Goal: Task Accomplishment & Management: Use online tool/utility

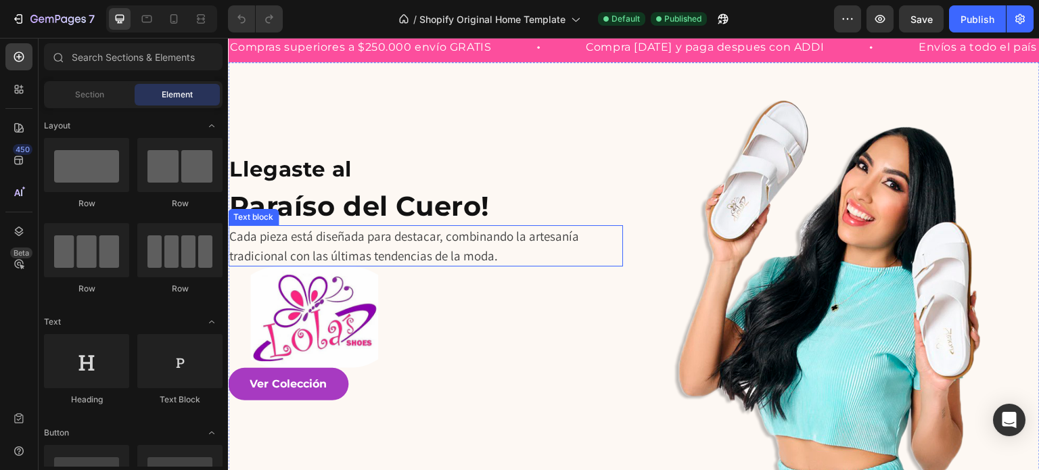
scroll to position [203, 0]
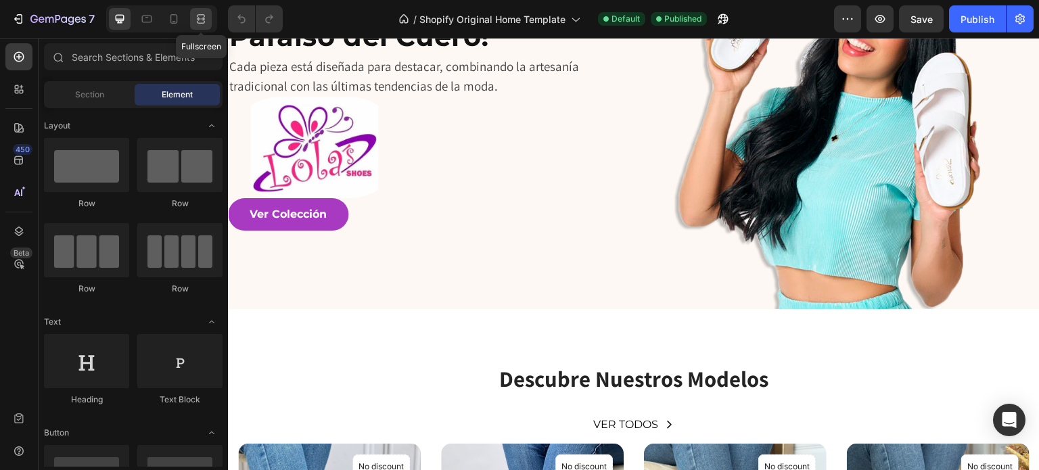
click at [197, 13] on icon at bounding box center [201, 19] width 14 height 14
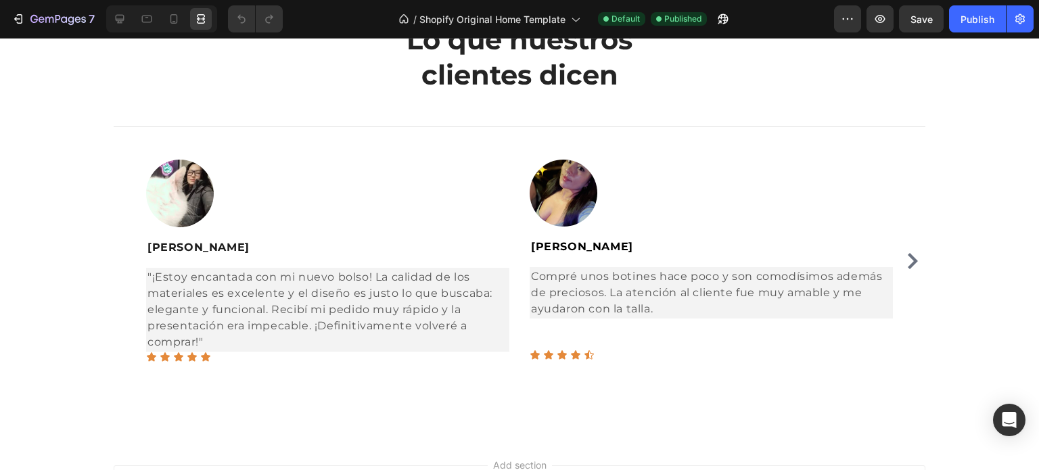
scroll to position [3067, 0]
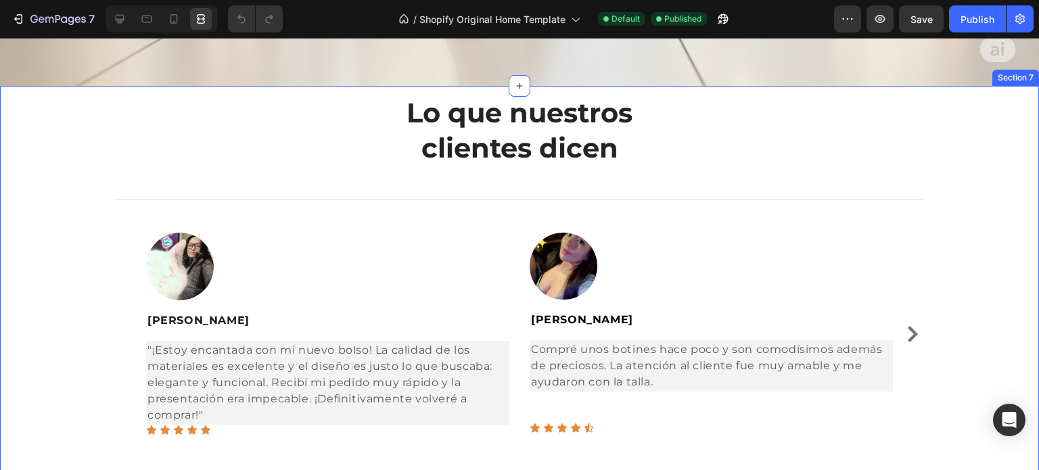
click at [934, 274] on div "Lo que nuestros clientes dicen Heading Title Line Image [PERSON_NAME] Text bloc…" at bounding box center [519, 275] width 1018 height 363
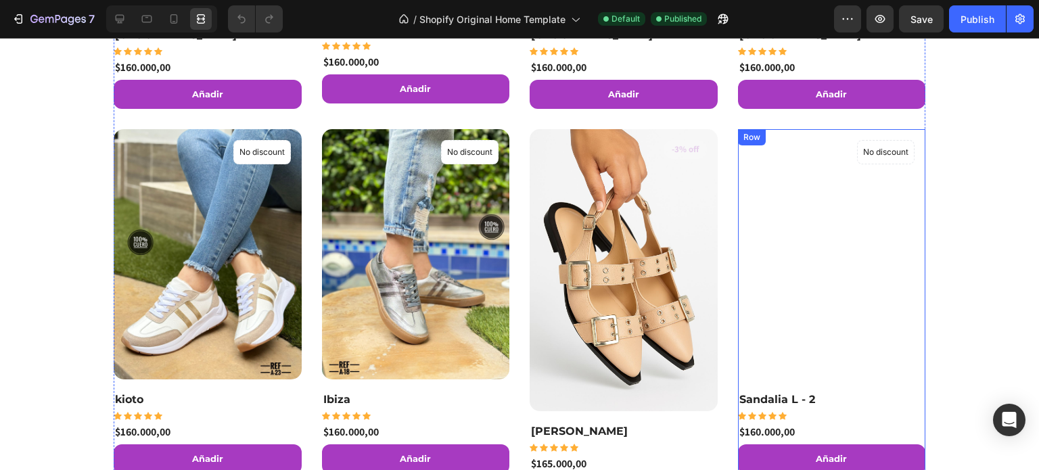
scroll to position [903, 0]
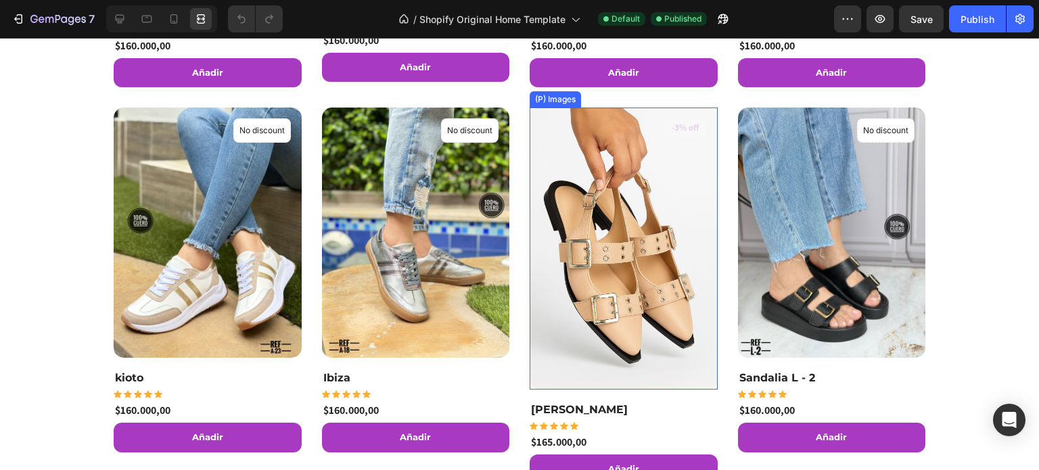
click at [686, 201] on img at bounding box center [623, 248] width 188 height 281
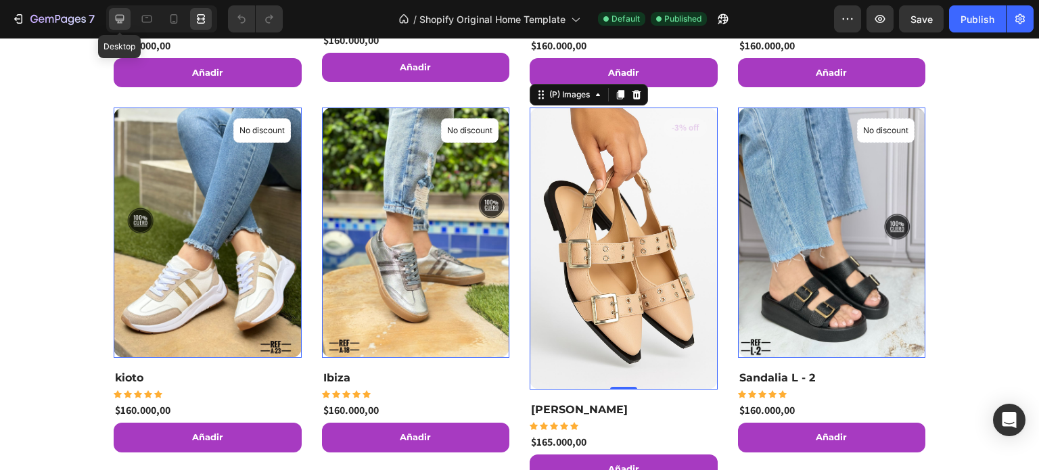
click at [120, 18] on icon at bounding box center [120, 19] width 9 height 9
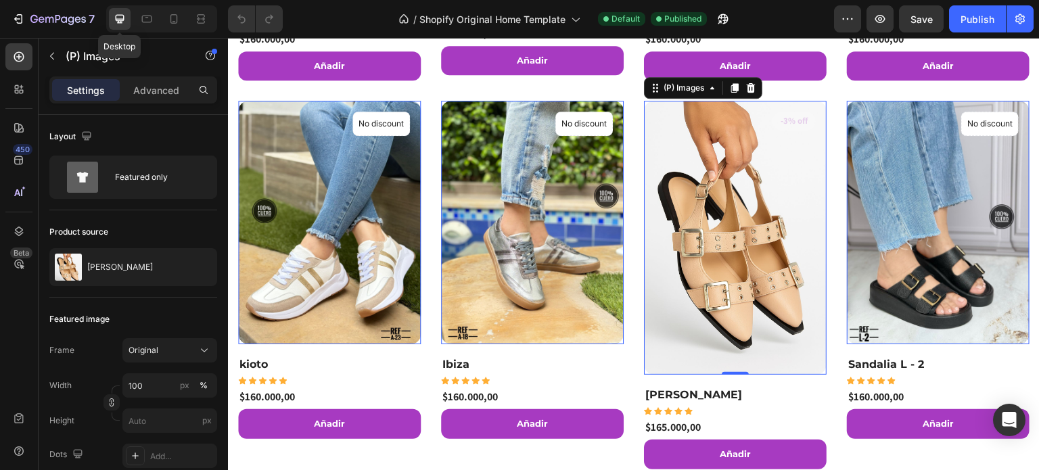
scroll to position [893, 0]
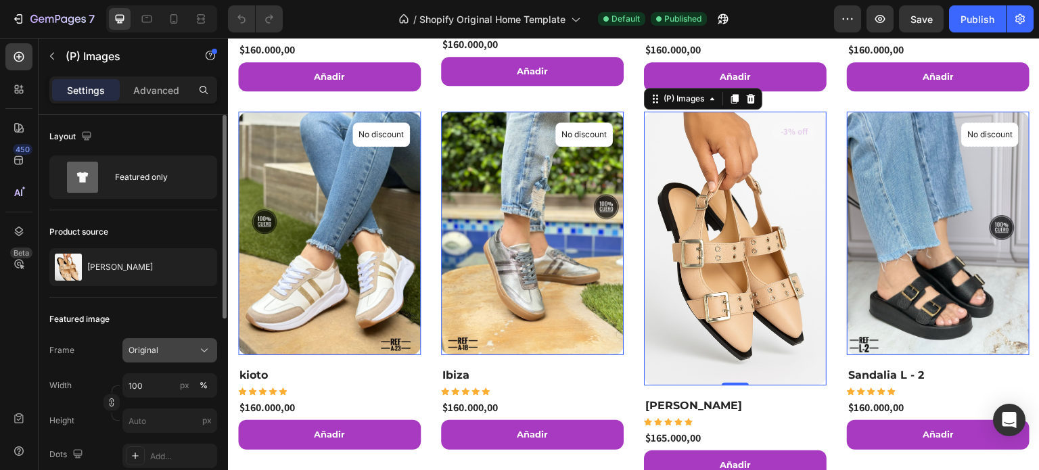
click at [158, 342] on button "Original" at bounding box center [169, 350] width 95 height 24
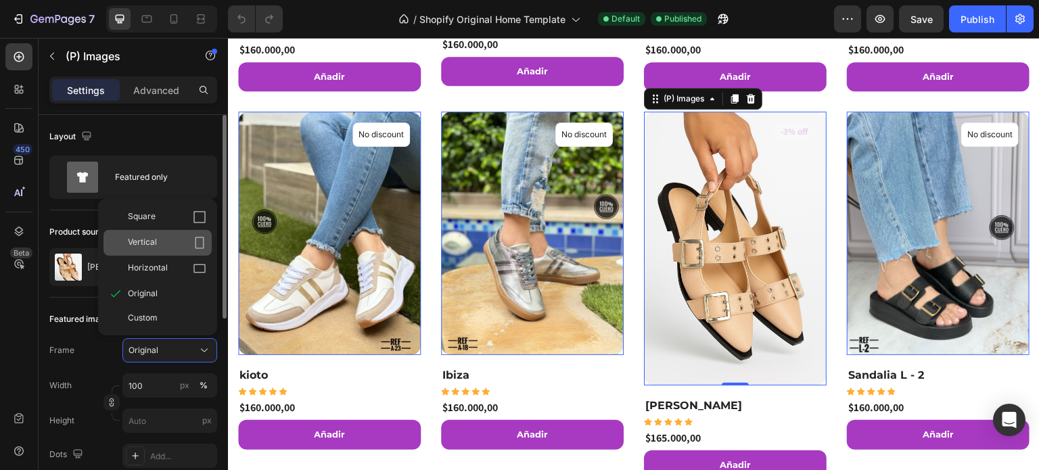
click at [152, 245] on span "Vertical" at bounding box center [142, 243] width 29 height 14
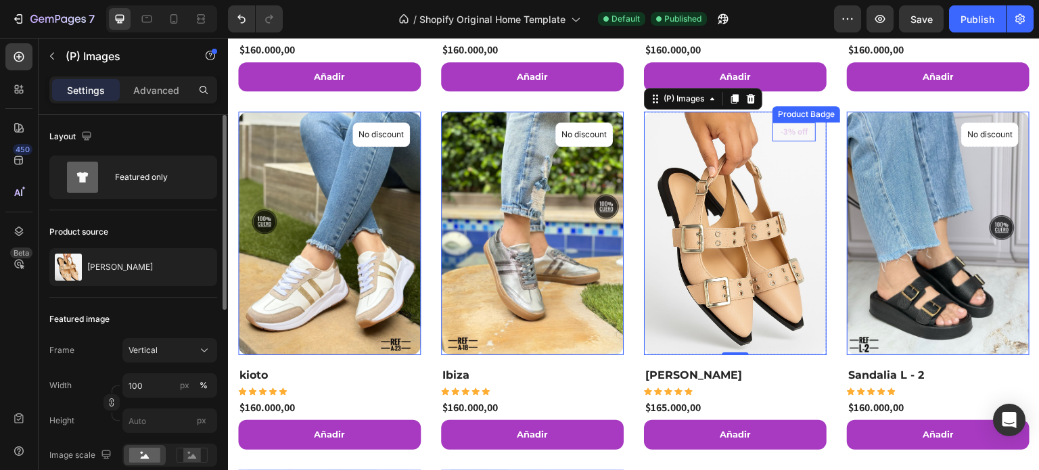
click at [795, 135] on pre "-3% off" at bounding box center [793, 131] width 43 height 19
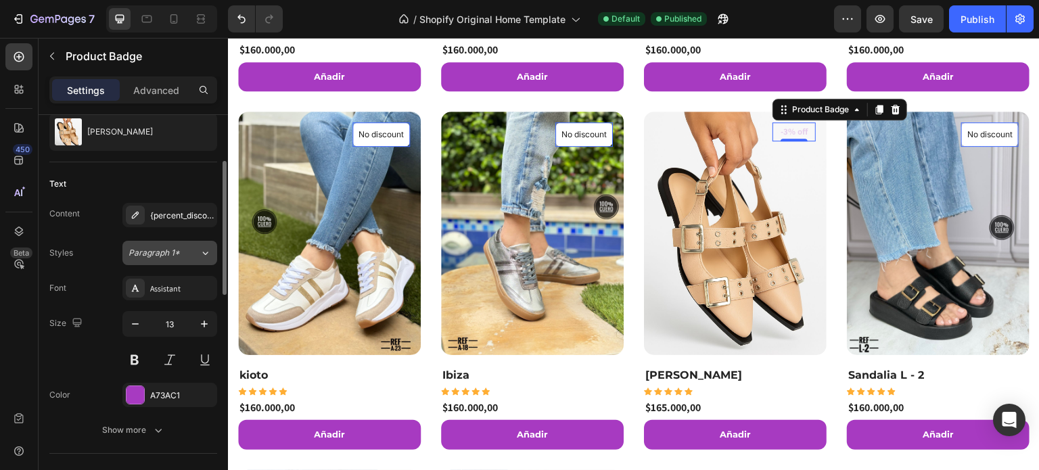
scroll to position [203, 0]
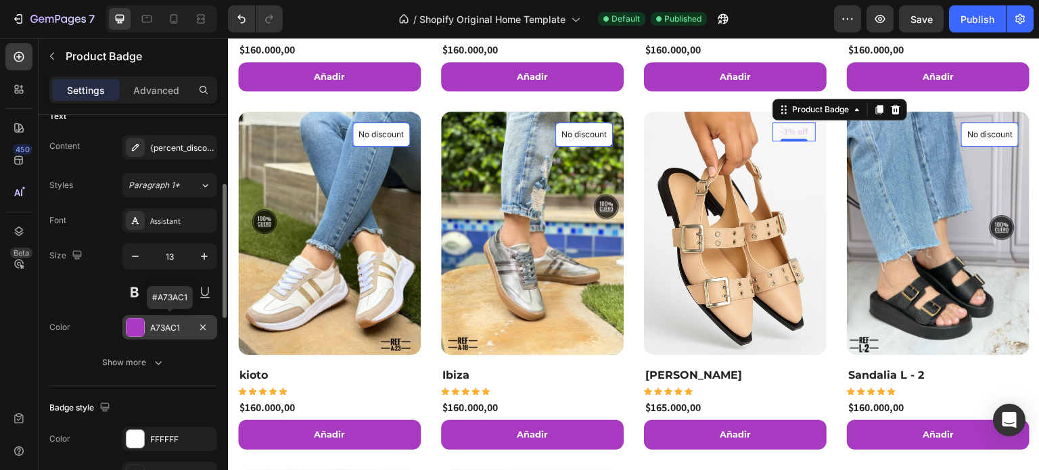
click at [162, 329] on div "A73AC1" at bounding box center [169, 328] width 39 height 12
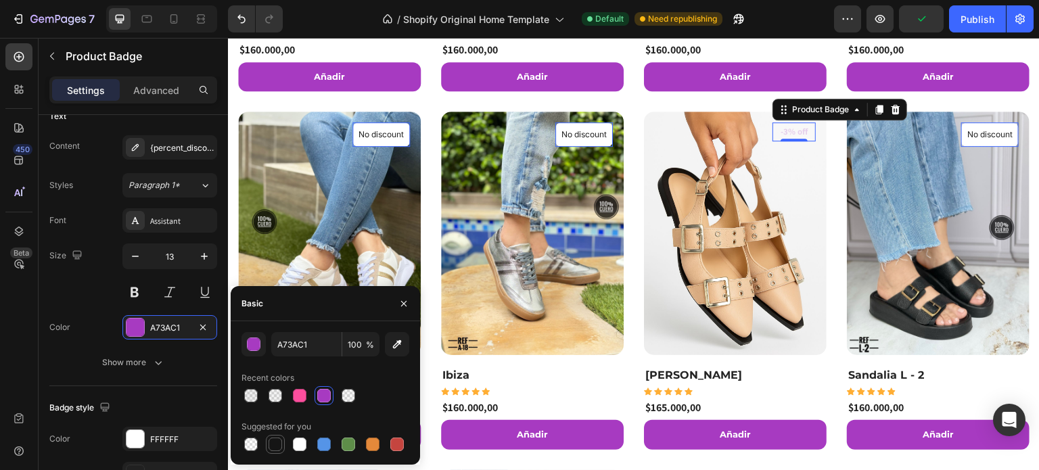
click at [272, 444] on div at bounding box center [275, 444] width 14 height 14
click at [330, 400] on div at bounding box center [324, 395] width 16 height 16
type input "A73AC1"
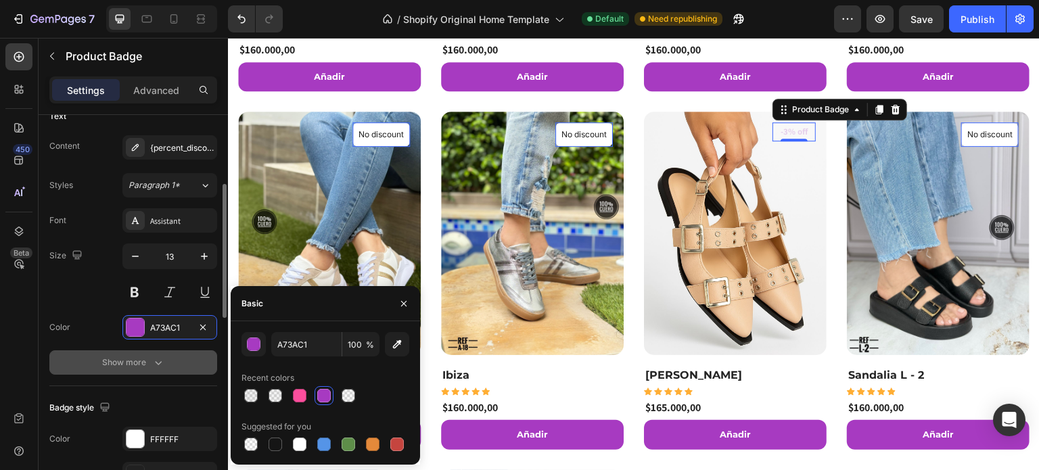
click at [157, 358] on icon "button" at bounding box center [158, 363] width 14 height 14
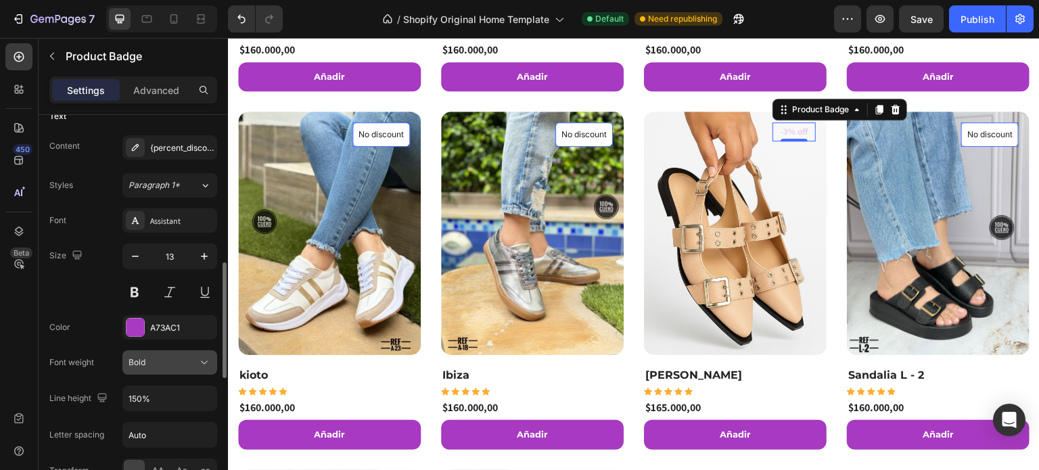
scroll to position [270, 0]
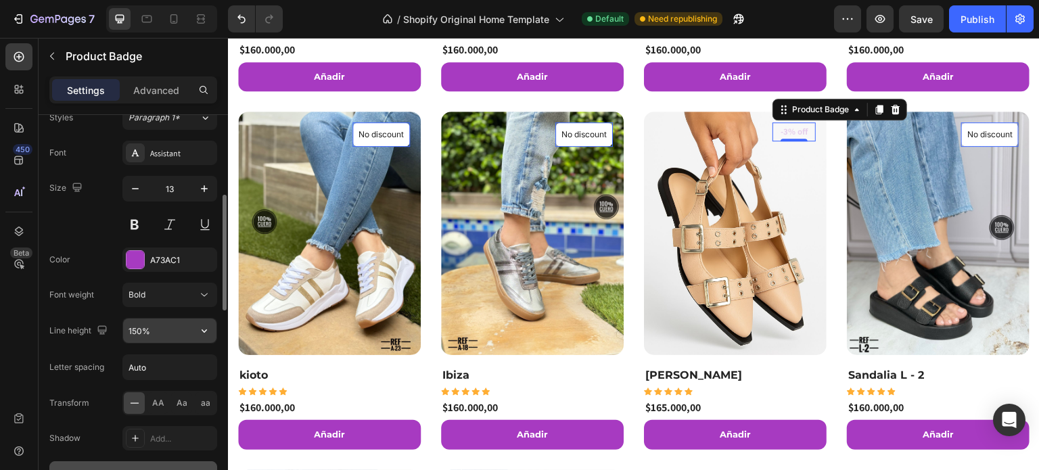
click at [162, 332] on input "150%" at bounding box center [169, 330] width 93 height 24
type input "150%"
click at [192, 297] on div "Bold" at bounding box center [162, 295] width 69 height 12
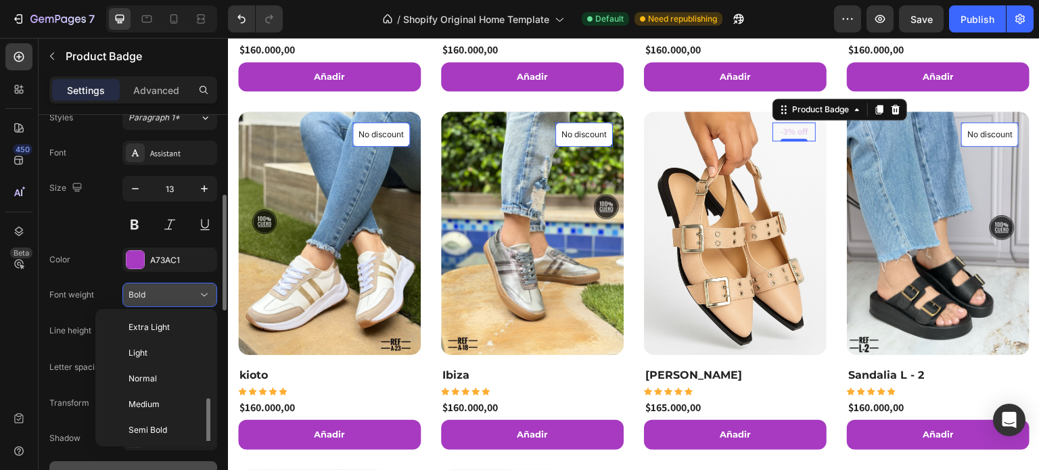
scroll to position [49, 0]
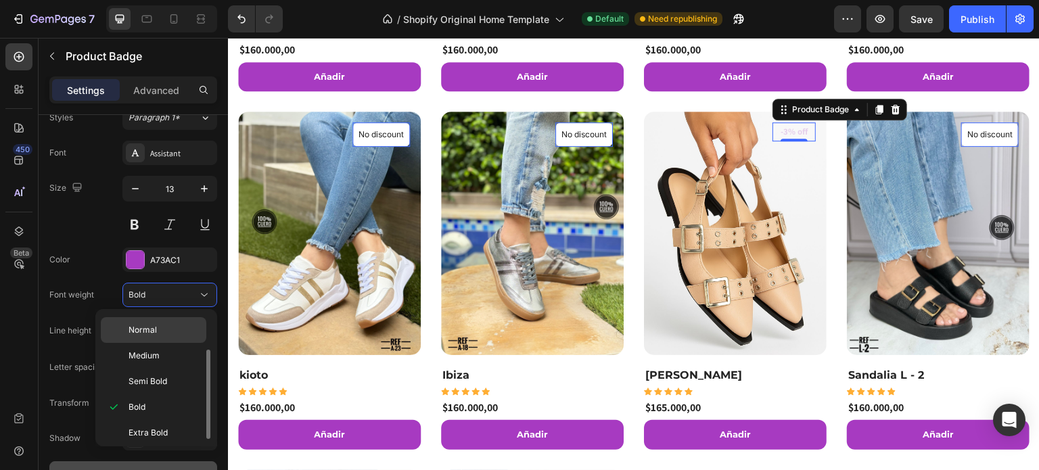
click at [179, 332] on p "Normal" at bounding box center [164, 330] width 72 height 12
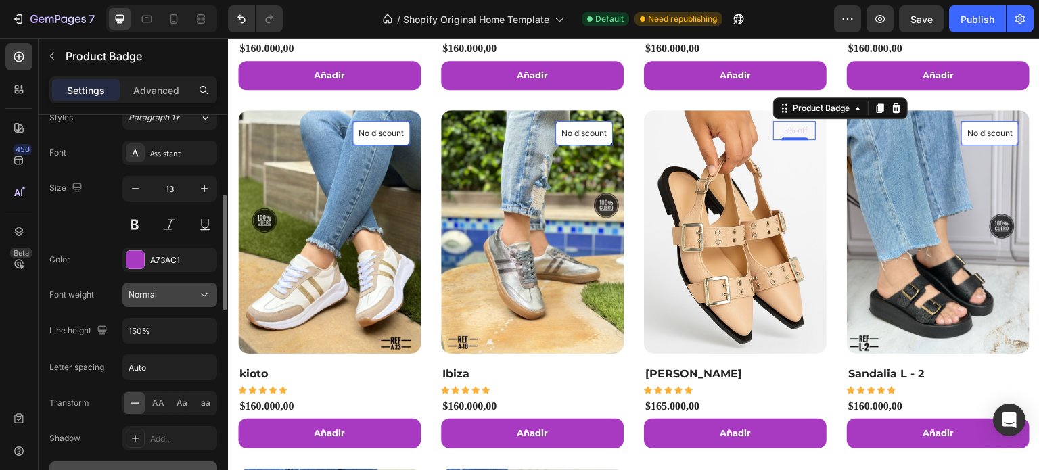
click at [169, 293] on div "Normal" at bounding box center [162, 295] width 69 height 12
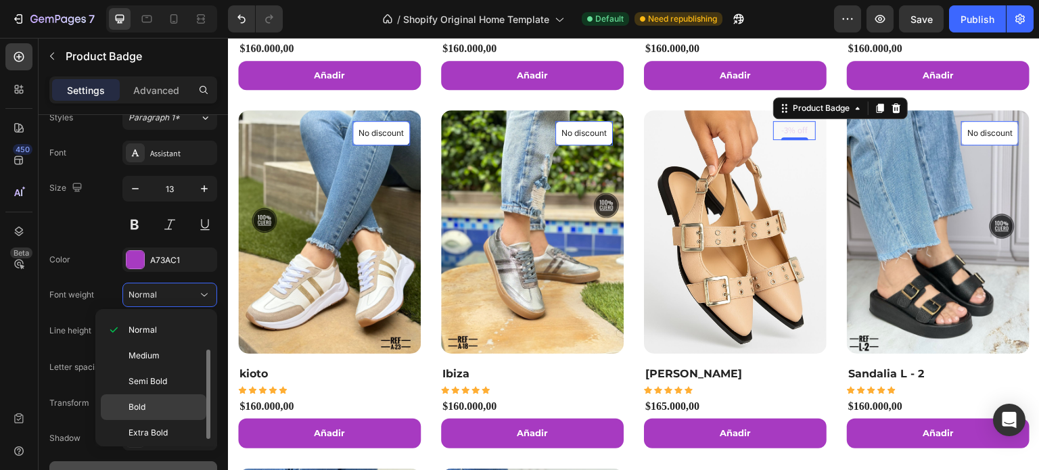
click at [143, 401] on span "Bold" at bounding box center [136, 407] width 17 height 12
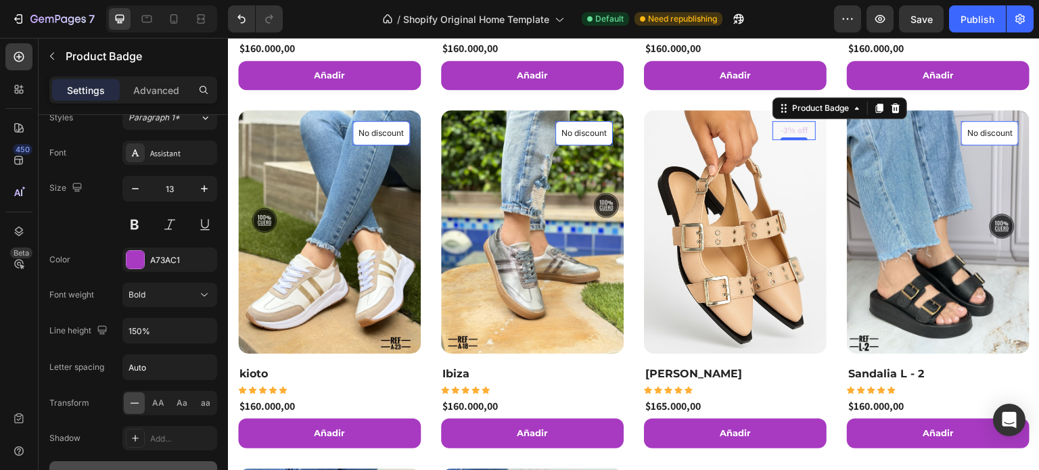
scroll to position [893, 0]
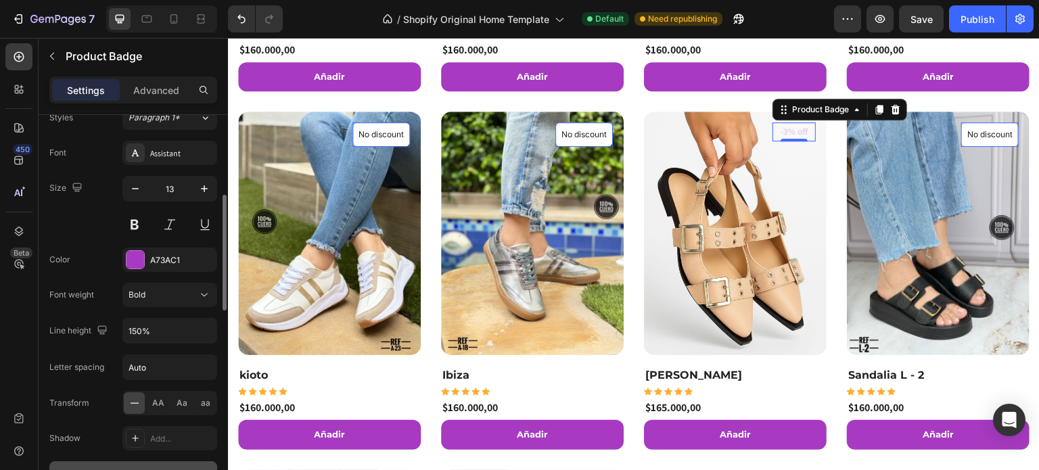
click at [74, 232] on div "Size 13" at bounding box center [133, 206] width 168 height 61
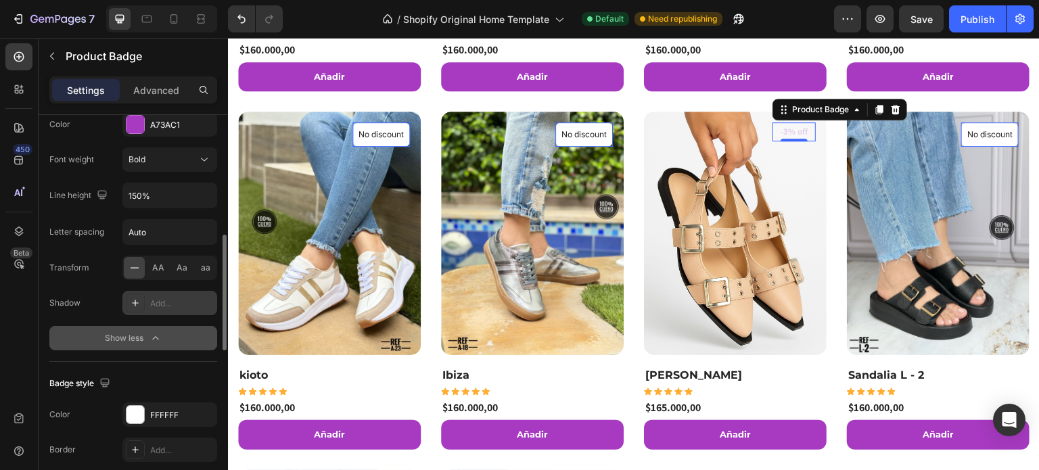
scroll to position [473, 0]
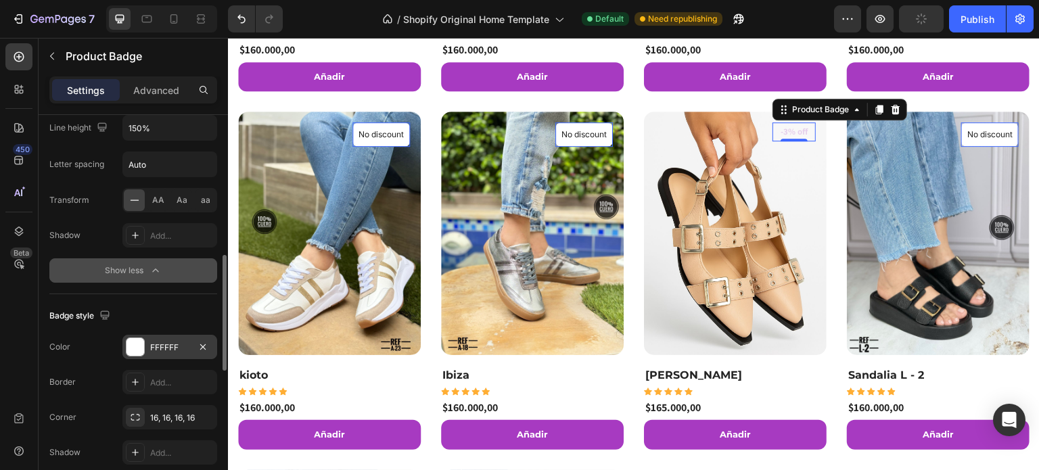
click at [164, 342] on div "FFFFFF" at bounding box center [169, 347] width 39 height 12
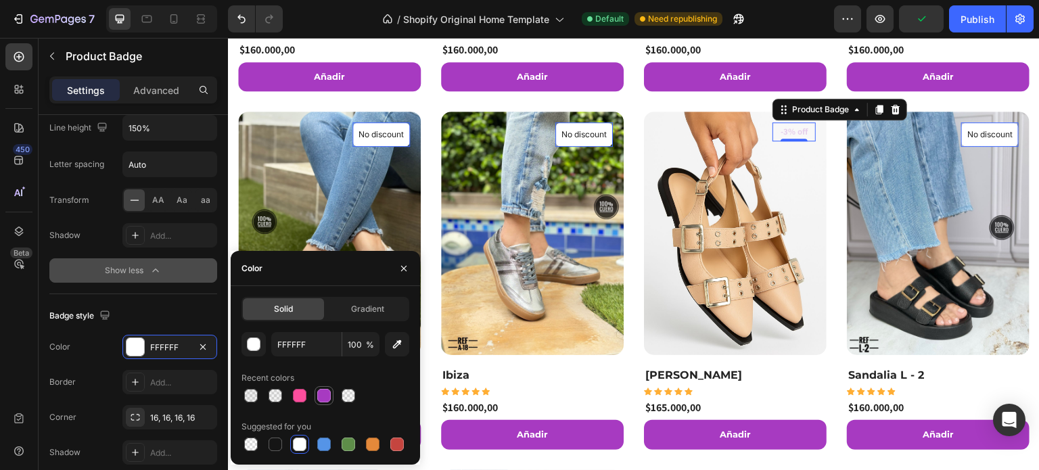
click at [318, 396] on div at bounding box center [324, 396] width 14 height 14
type input "FFFFFF"
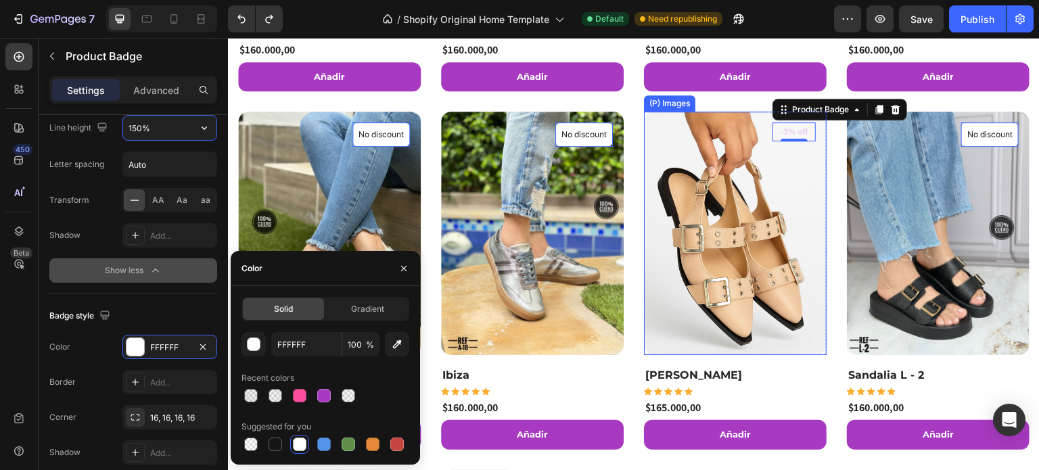
click at [719, 227] on img at bounding box center [735, 233] width 183 height 243
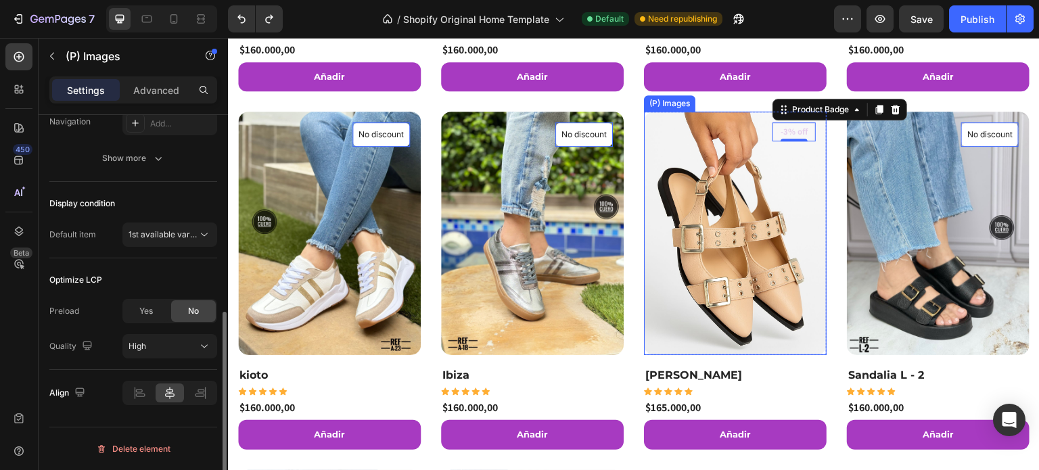
scroll to position [0, 0]
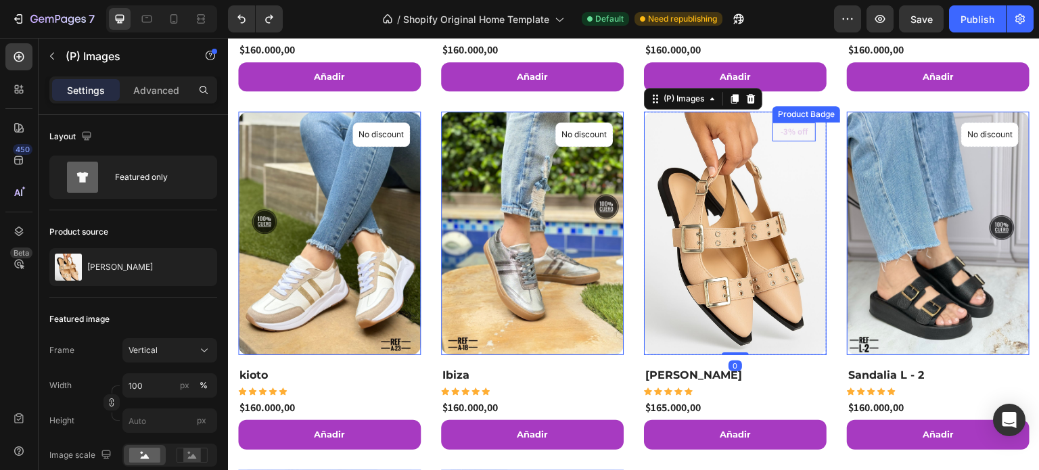
click at [790, 129] on pre "-3% off" at bounding box center [793, 131] width 43 height 19
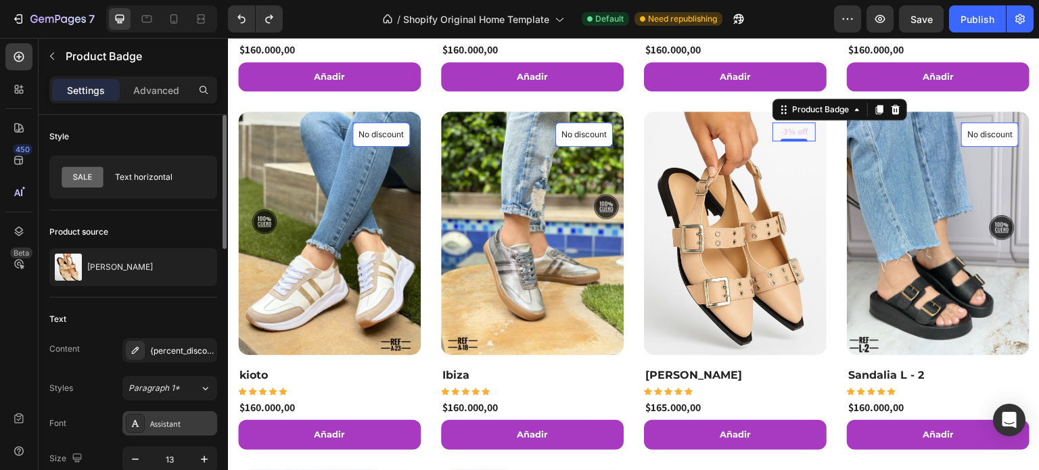
click at [176, 419] on div "Assistant" at bounding box center [182, 424] width 64 height 12
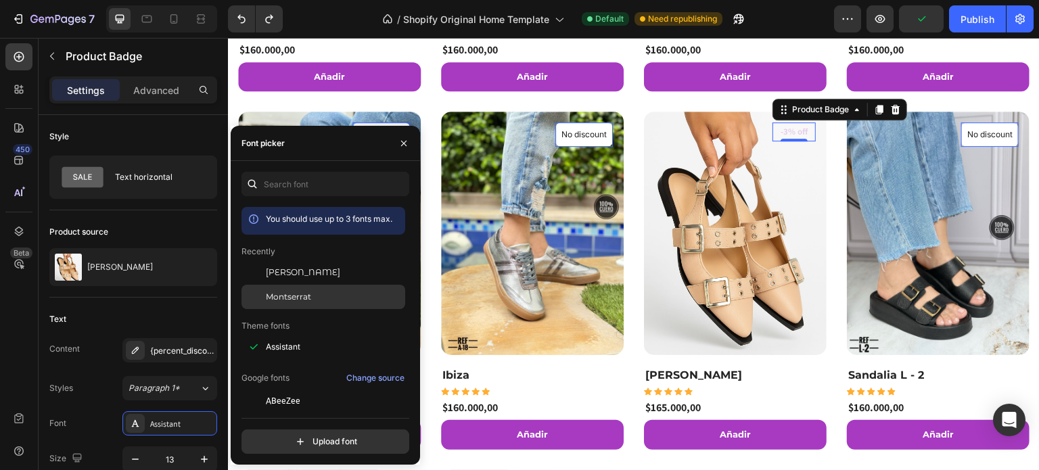
click at [306, 294] on span "Montserrat" at bounding box center [288, 297] width 45 height 12
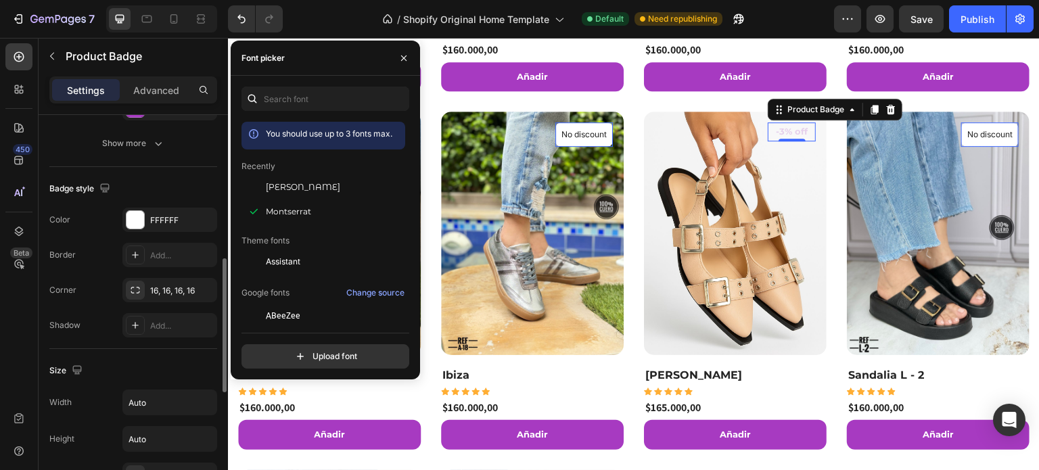
scroll to position [354, 0]
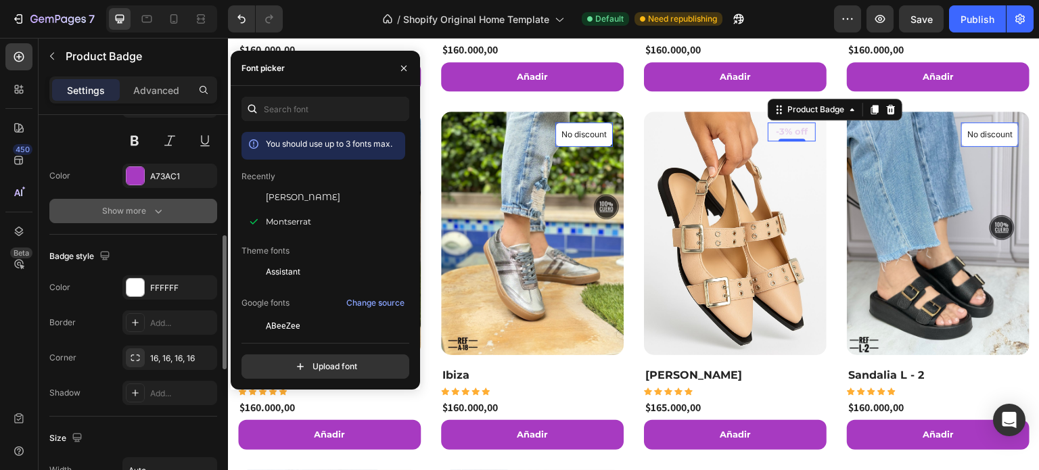
click at [165, 211] on button "Show more" at bounding box center [133, 211] width 168 height 24
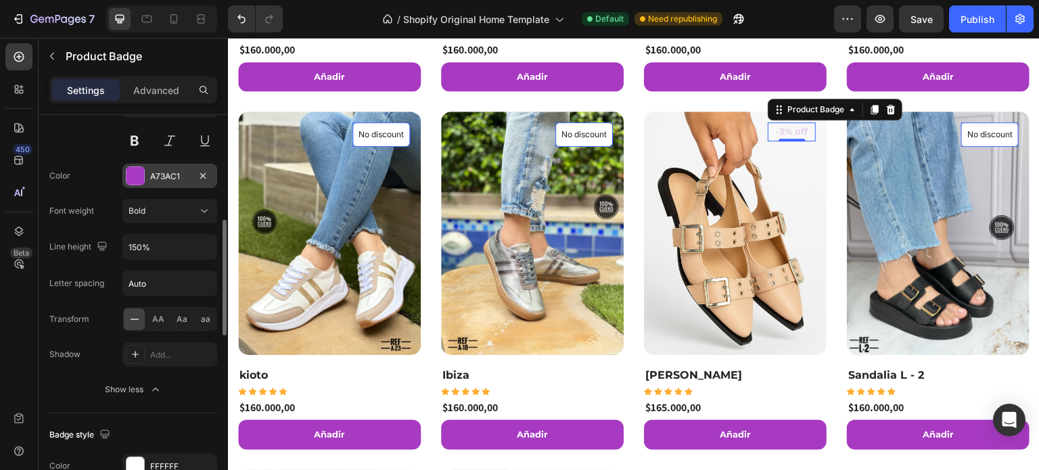
click at [170, 175] on div "A73AC1" at bounding box center [169, 176] width 39 height 12
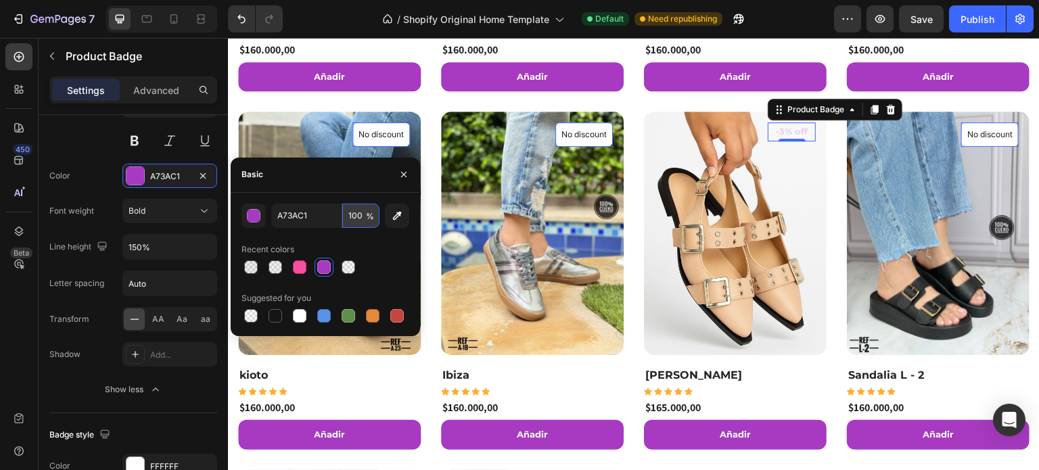
click at [357, 218] on input "100" at bounding box center [360, 216] width 37 height 24
type input "1"
click at [320, 266] on div at bounding box center [324, 267] width 14 height 14
click at [361, 214] on input "100" at bounding box center [360, 216] width 37 height 24
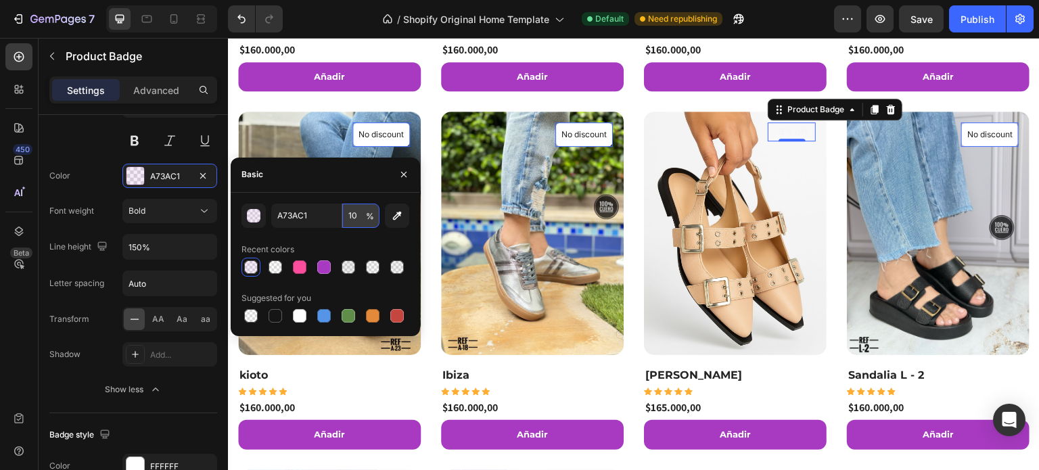
click at [360, 213] on input "10" at bounding box center [360, 216] width 37 height 24
type input "100"
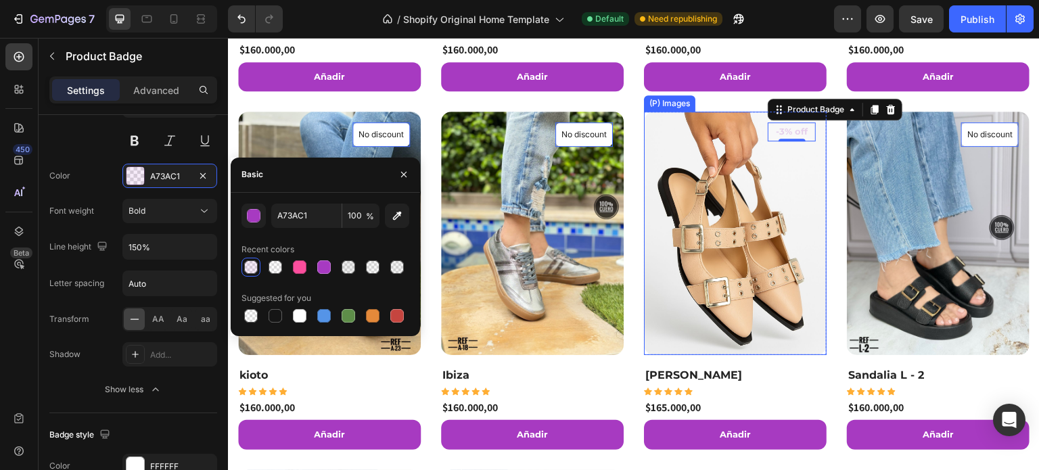
click at [814, 189] on img at bounding box center [735, 233] width 183 height 243
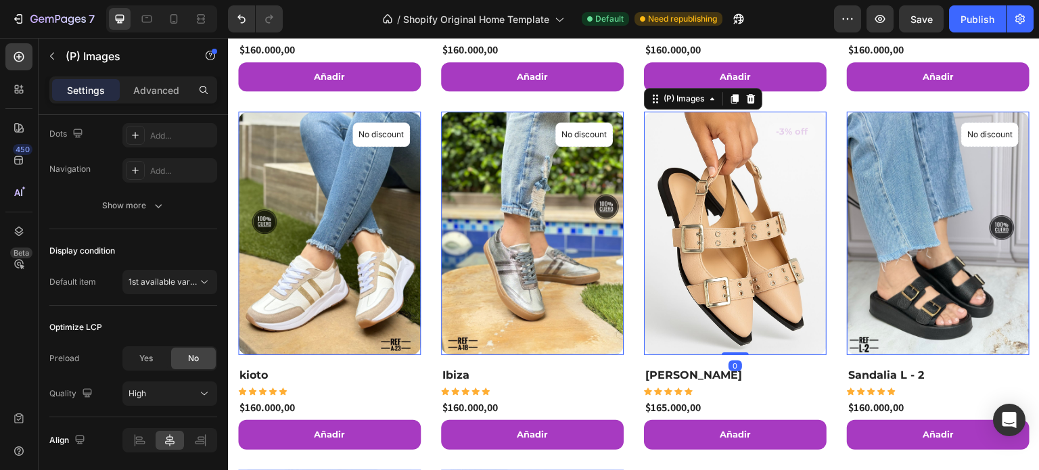
scroll to position [0, 0]
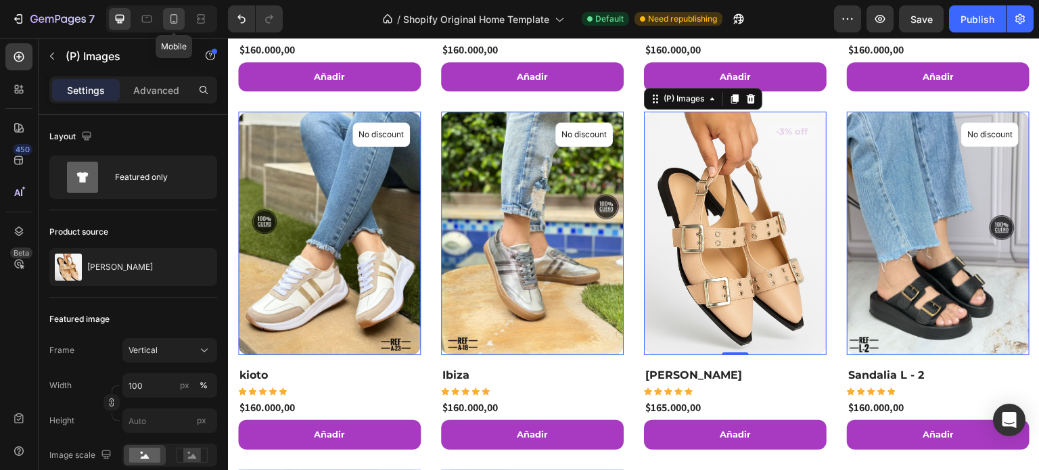
click at [180, 18] on icon at bounding box center [174, 19] width 14 height 14
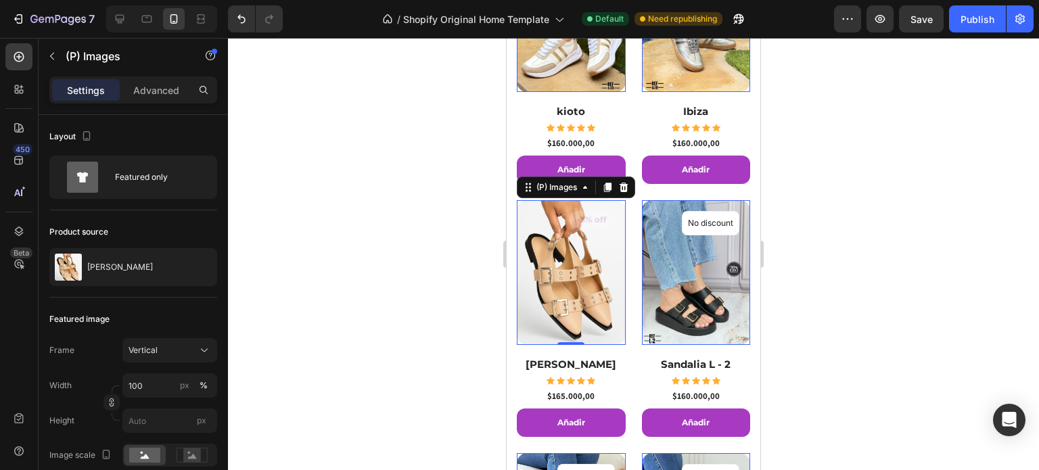
scroll to position [1232, 0]
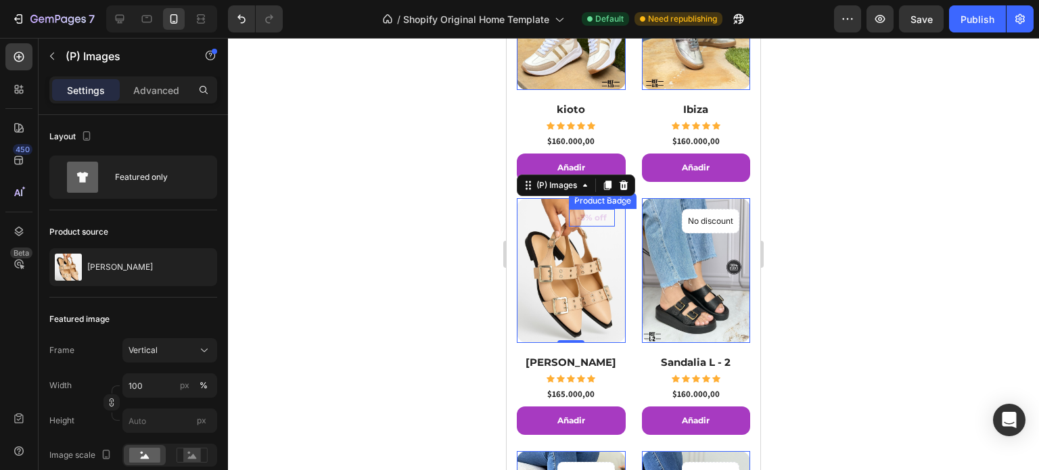
click at [571, 209] on pre "-3% off" at bounding box center [592, 218] width 46 height 18
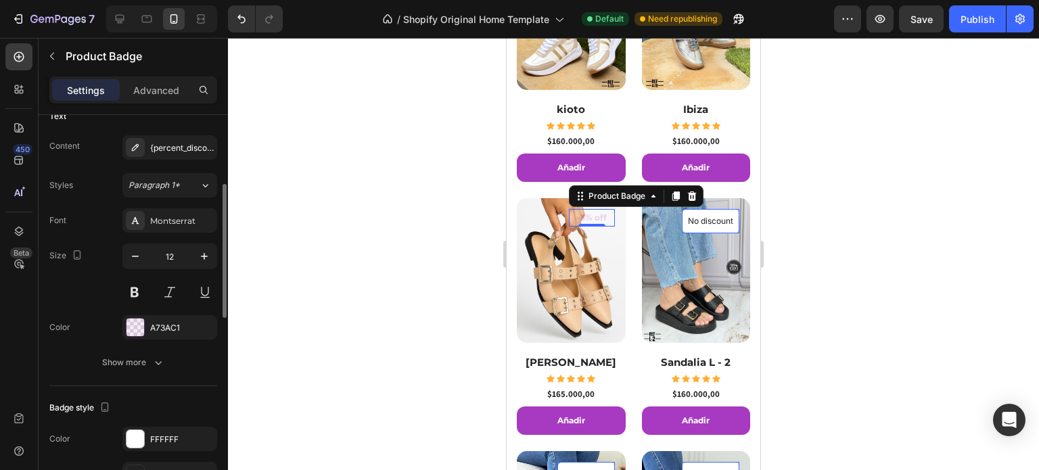
scroll to position [270, 0]
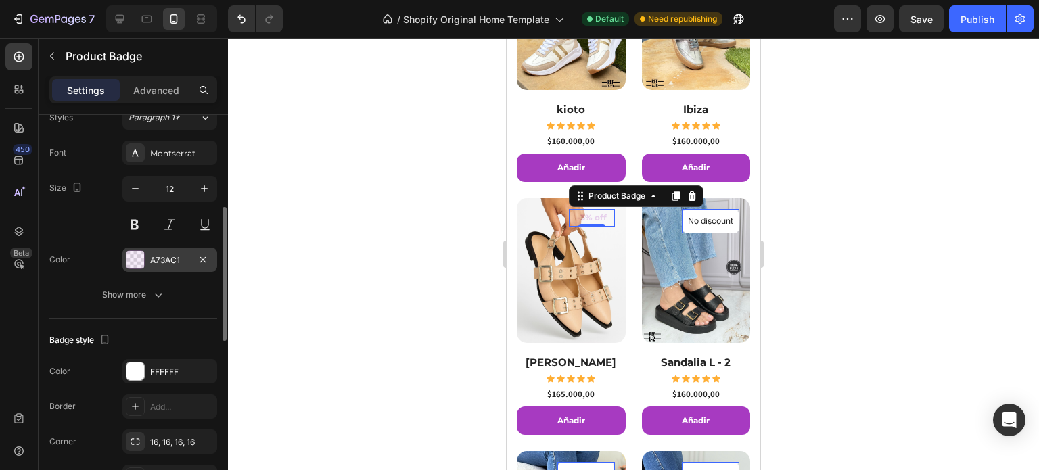
click at [167, 263] on div "A73AC1" at bounding box center [169, 260] width 39 height 12
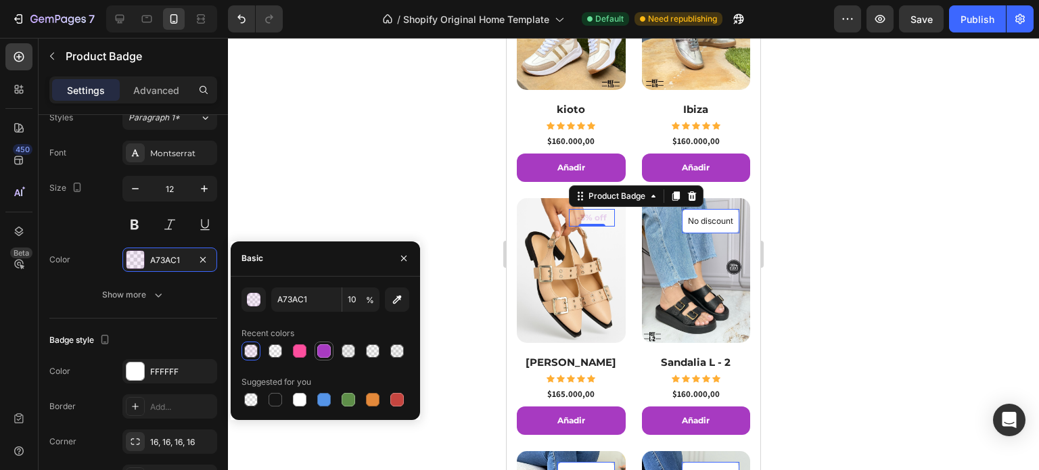
click at [320, 348] on div at bounding box center [324, 351] width 14 height 14
type input "100"
click at [303, 352] on div at bounding box center [300, 351] width 14 height 14
click at [271, 350] on div at bounding box center [275, 351] width 14 height 14
type input "A73AC1"
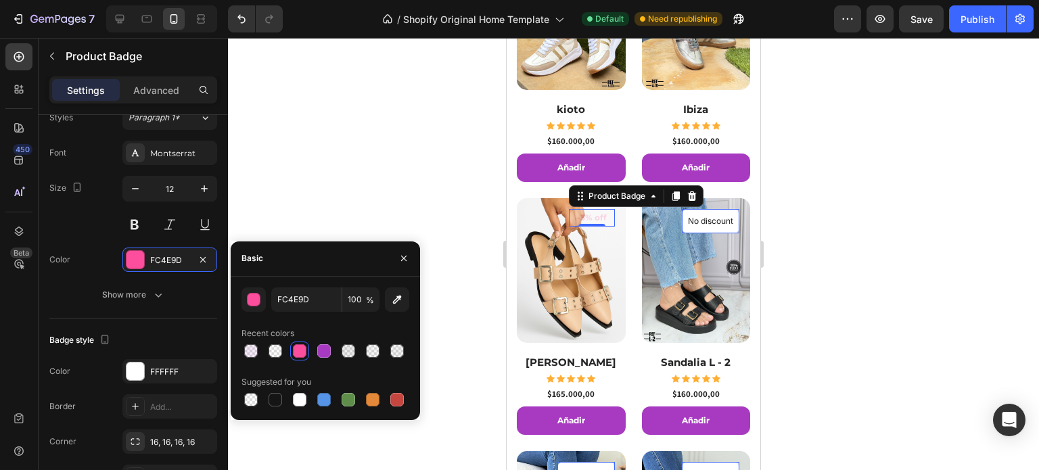
type input "1"
click at [254, 348] on div at bounding box center [251, 351] width 14 height 14
click at [302, 354] on div at bounding box center [300, 351] width 14 height 14
type input "FC4E9D"
type input "100"
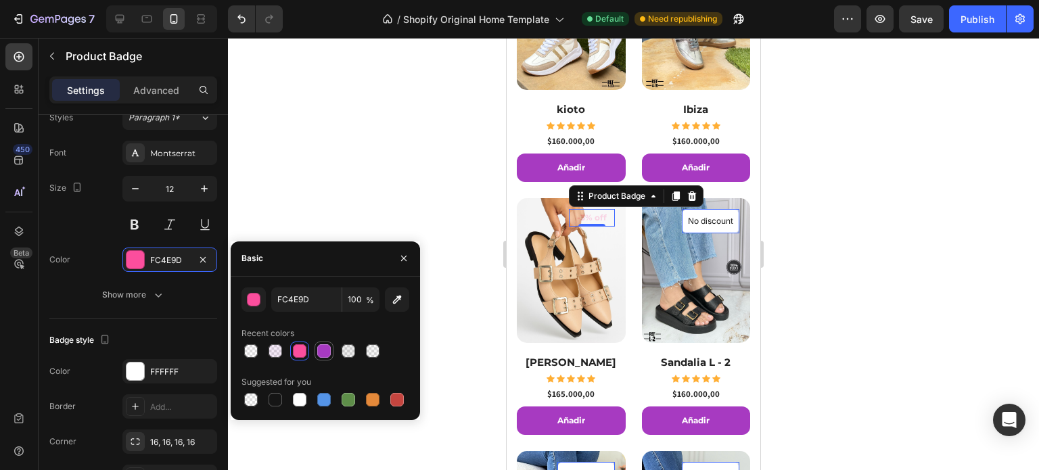
click at [323, 352] on div at bounding box center [324, 351] width 14 height 14
type input "A73AC1"
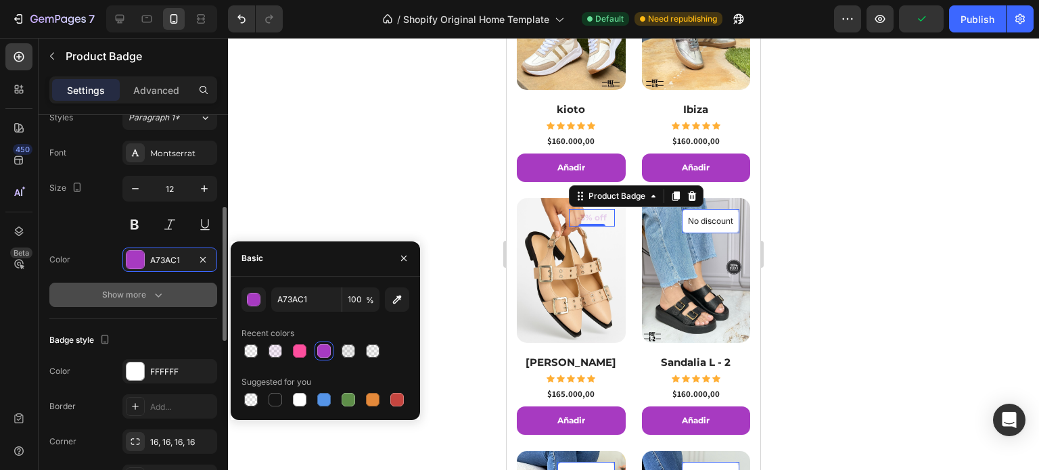
click at [170, 297] on button "Show more" at bounding box center [133, 295] width 168 height 24
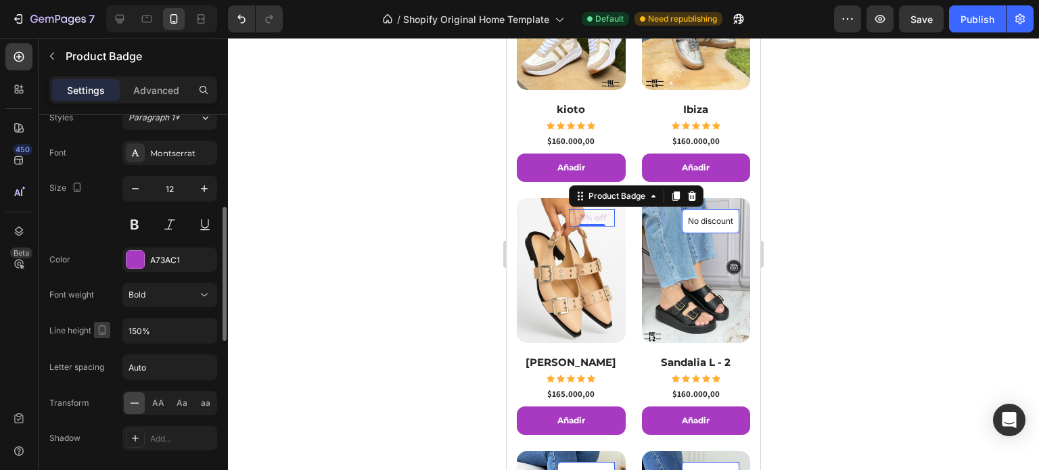
click at [99, 325] on icon "button" at bounding box center [102, 330] width 14 height 14
click at [206, 330] on icon "button" at bounding box center [204, 331] width 14 height 14
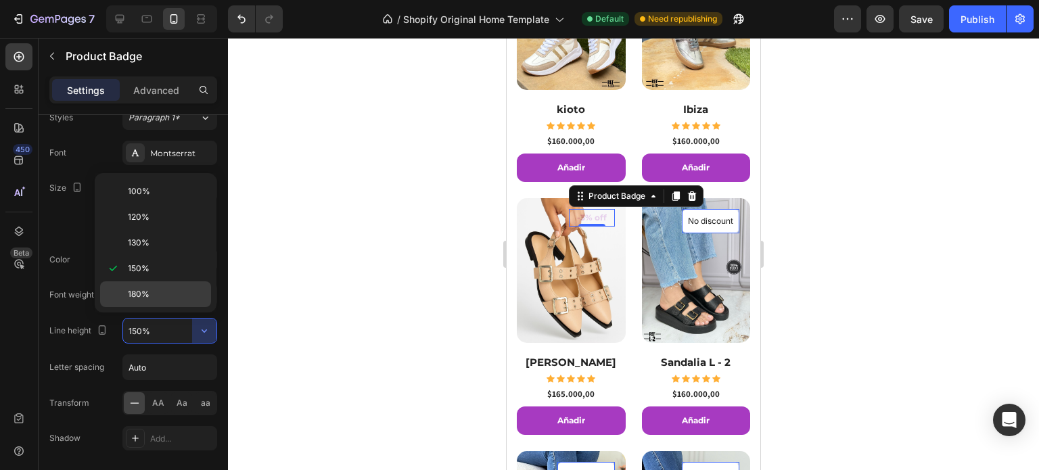
click at [136, 302] on div "180%" at bounding box center [155, 294] width 111 height 26
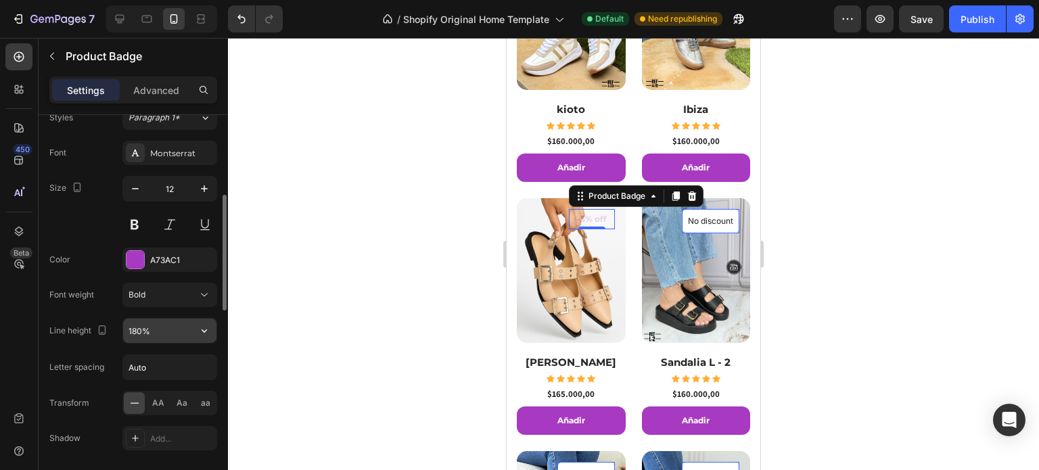
click at [168, 327] on input "180%" at bounding box center [169, 330] width 93 height 24
click at [203, 331] on icon "button" at bounding box center [204, 331] width 14 height 14
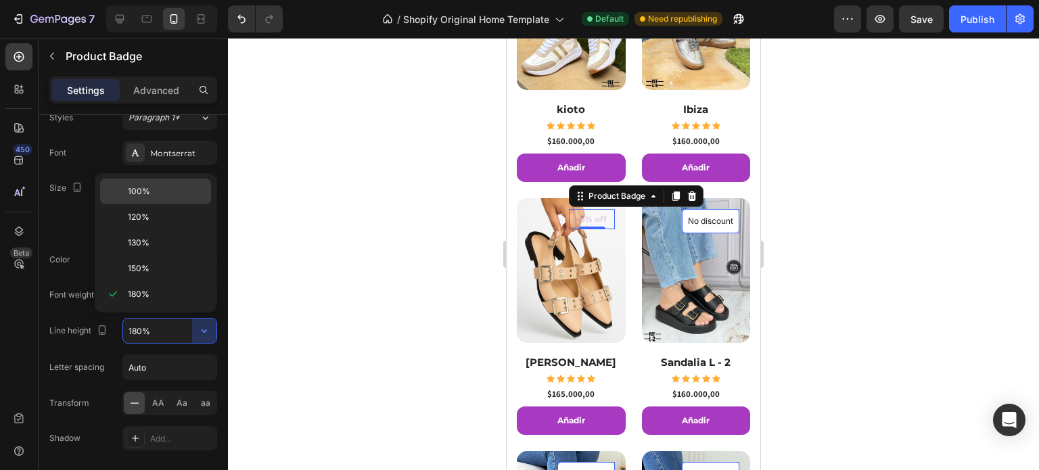
click at [153, 204] on div "100%" at bounding box center [155, 217] width 111 height 26
type input "100%"
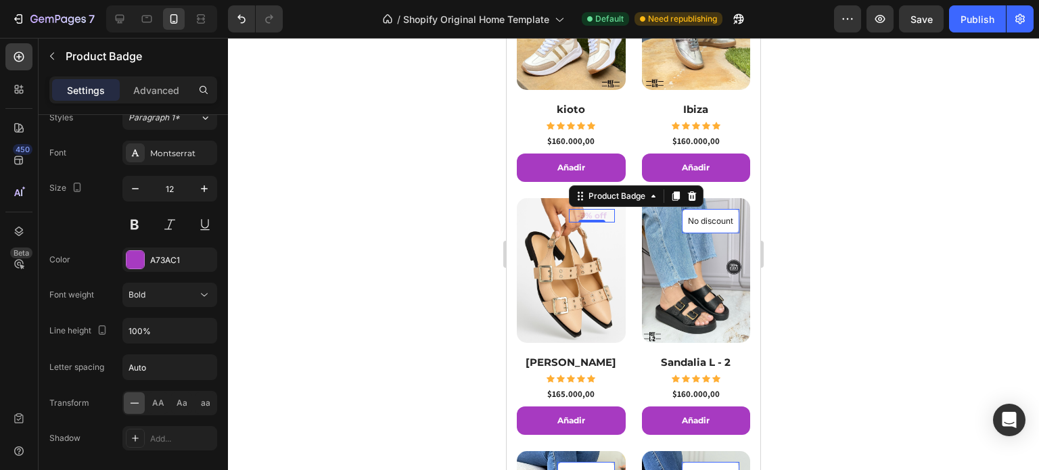
click at [245, 337] on div at bounding box center [633, 254] width 811 height 432
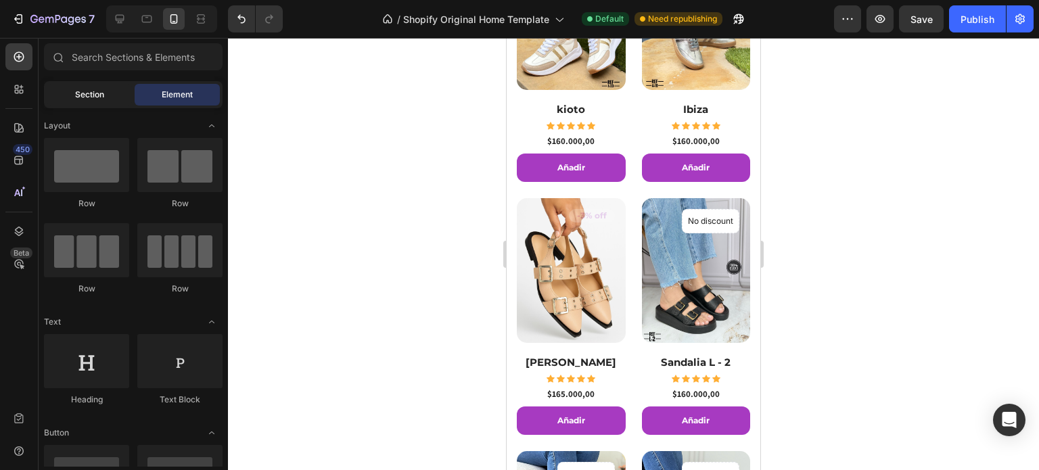
click at [102, 94] on span "Section" at bounding box center [89, 95] width 29 height 12
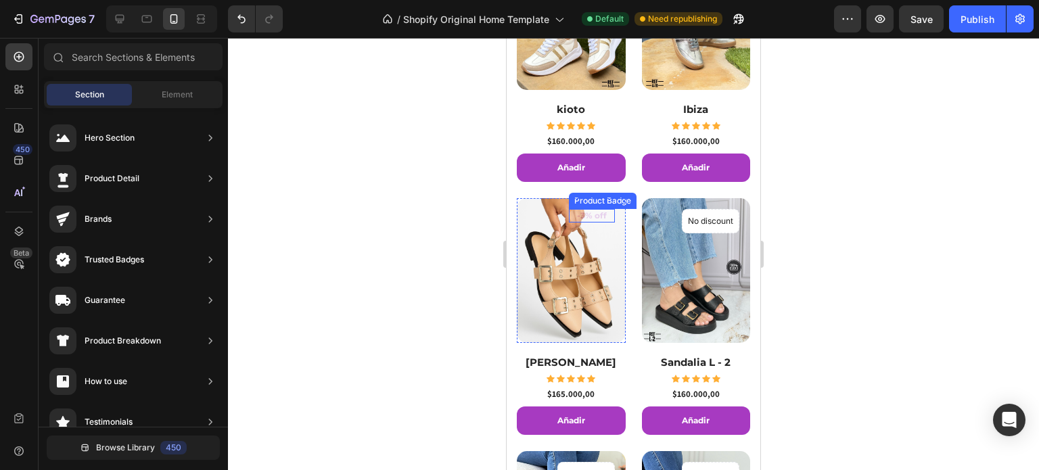
click at [582, 209] on pre "-3% off" at bounding box center [592, 216] width 46 height 14
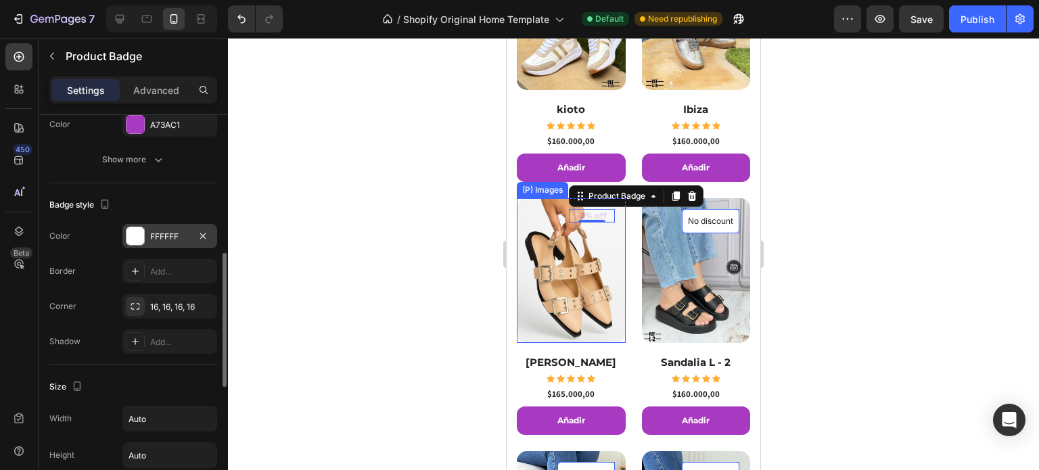
scroll to position [338, 0]
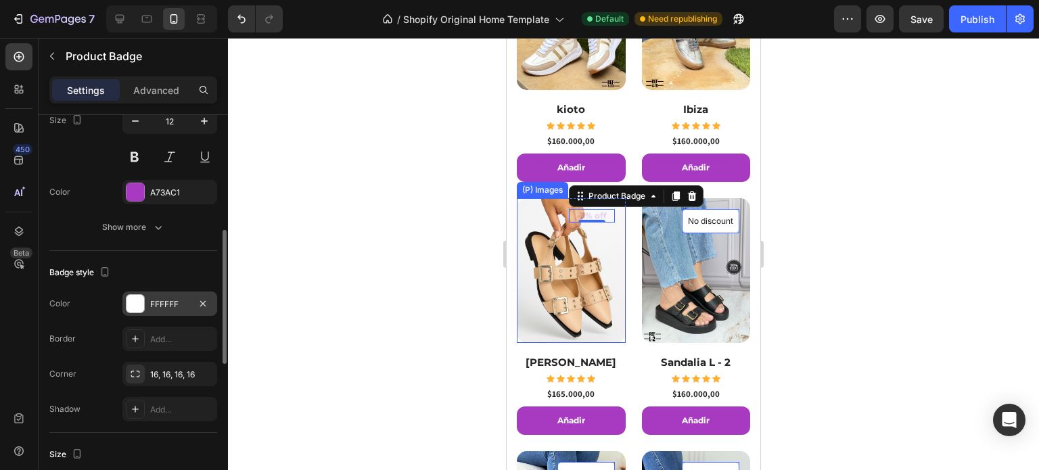
click at [158, 301] on div "FFFFFF" at bounding box center [169, 304] width 39 height 12
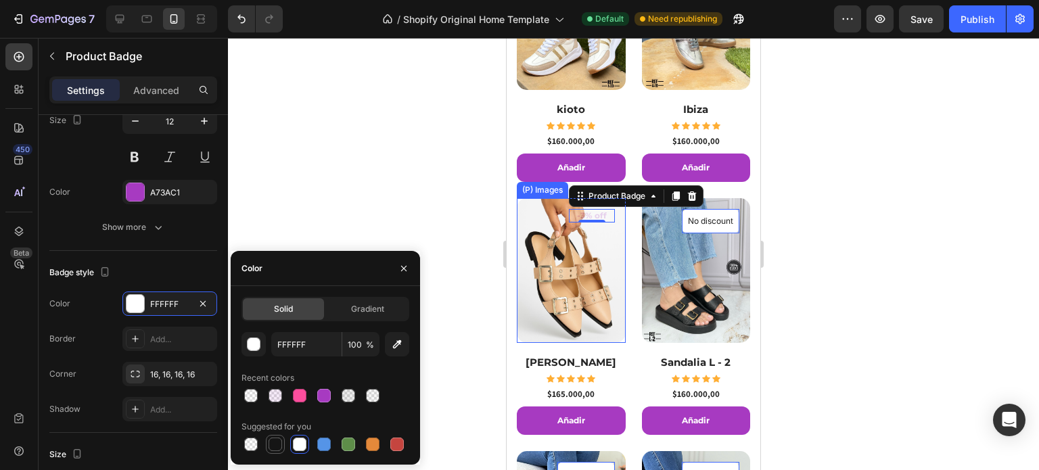
click at [275, 446] on div at bounding box center [275, 444] width 14 height 14
click at [293, 444] on div at bounding box center [300, 444] width 14 height 14
type input "FFFFFF"
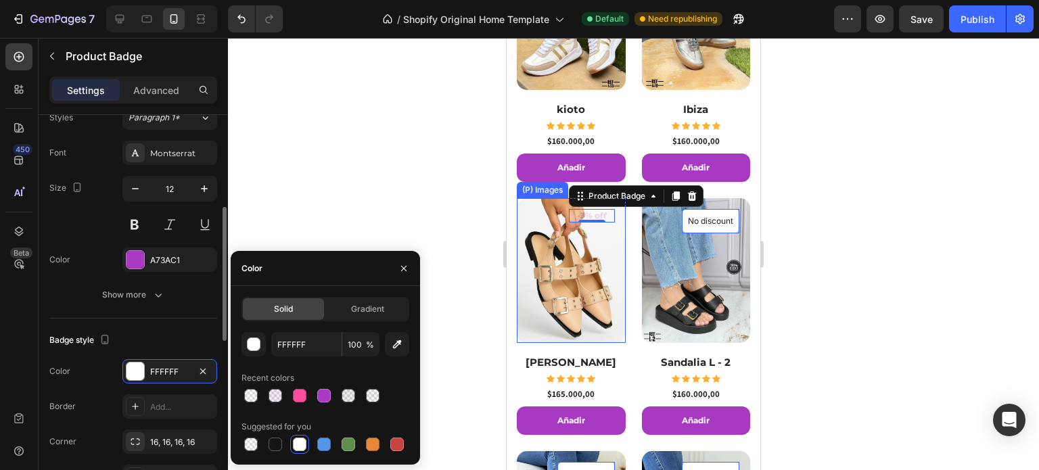
scroll to position [203, 0]
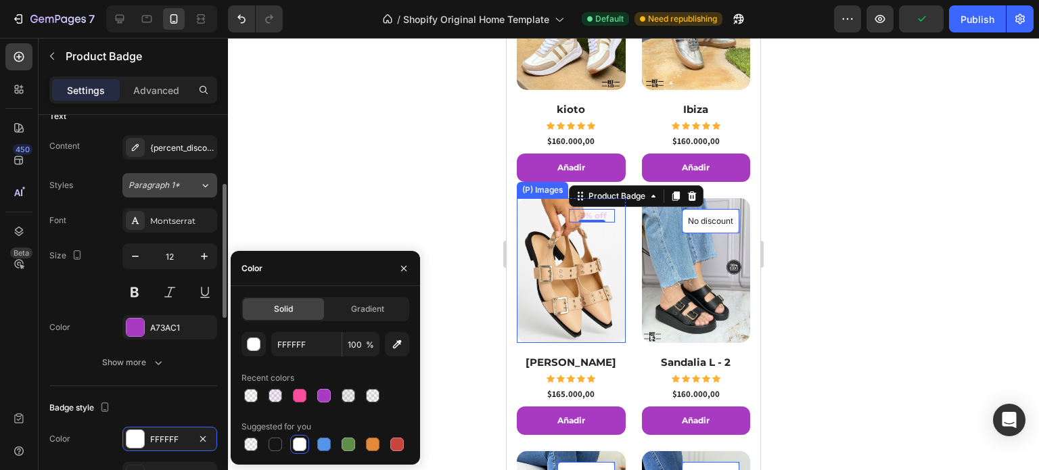
click at [188, 185] on div "Paragraph 1*" at bounding box center [163, 185] width 71 height 12
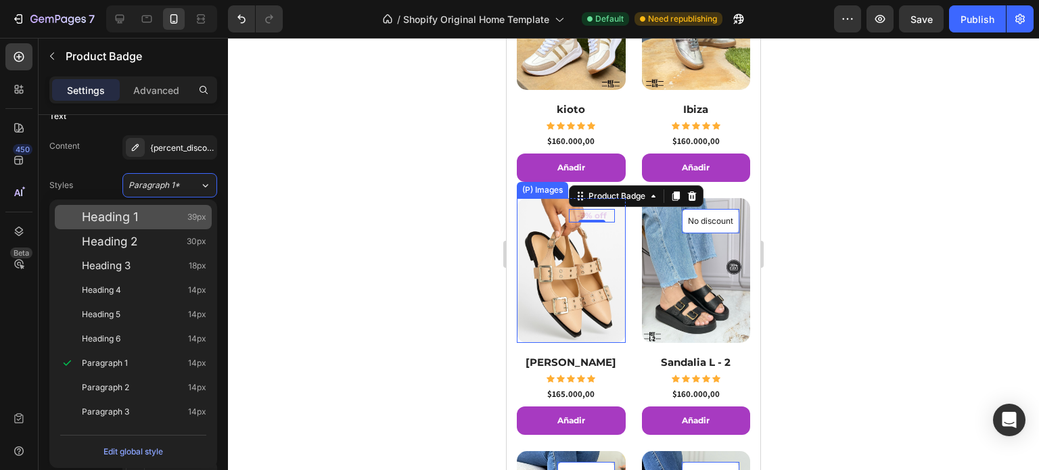
click at [155, 219] on div "Heading 1 39px" at bounding box center [144, 217] width 124 height 14
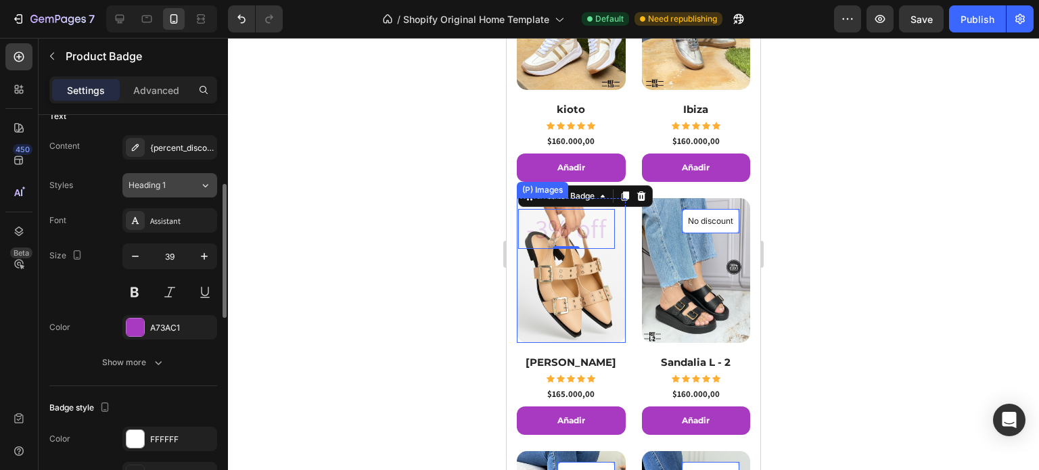
click at [172, 194] on button "Heading 1" at bounding box center [169, 185] width 95 height 24
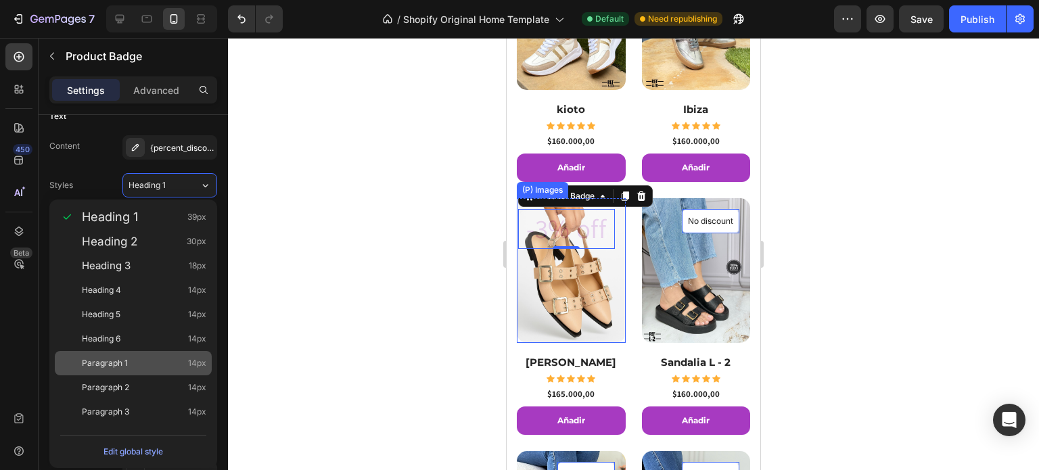
click at [136, 369] on div "Paragraph 1 14px" at bounding box center [144, 363] width 124 height 14
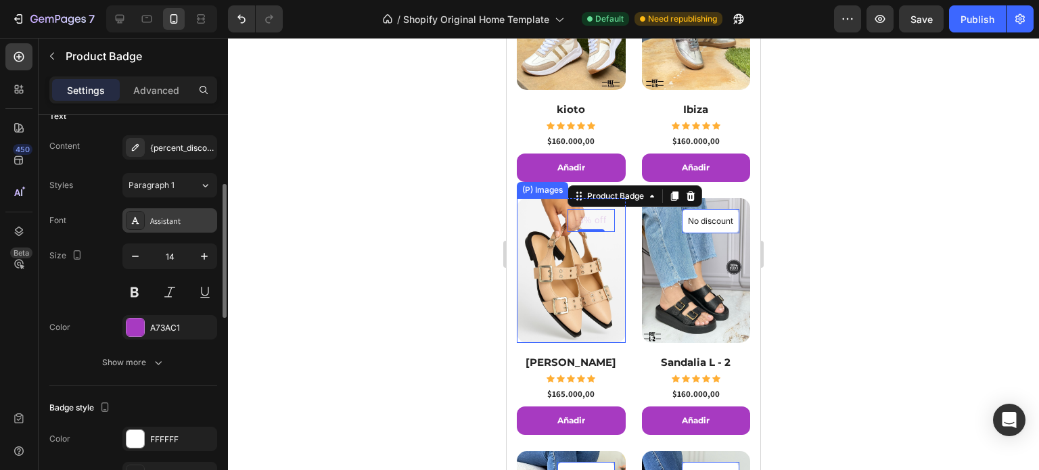
click at [201, 220] on div "Assistant" at bounding box center [182, 221] width 64 height 12
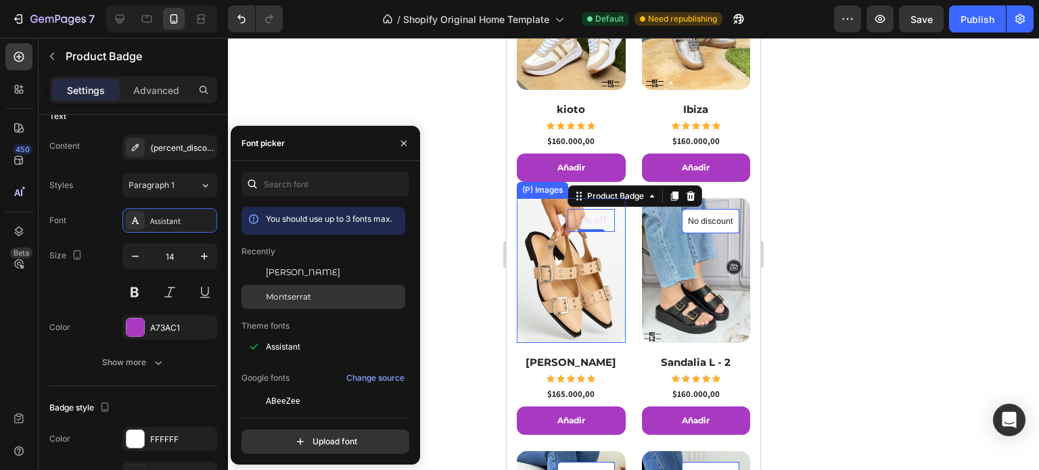
click at [294, 301] on span "Montserrat" at bounding box center [288, 297] width 45 height 12
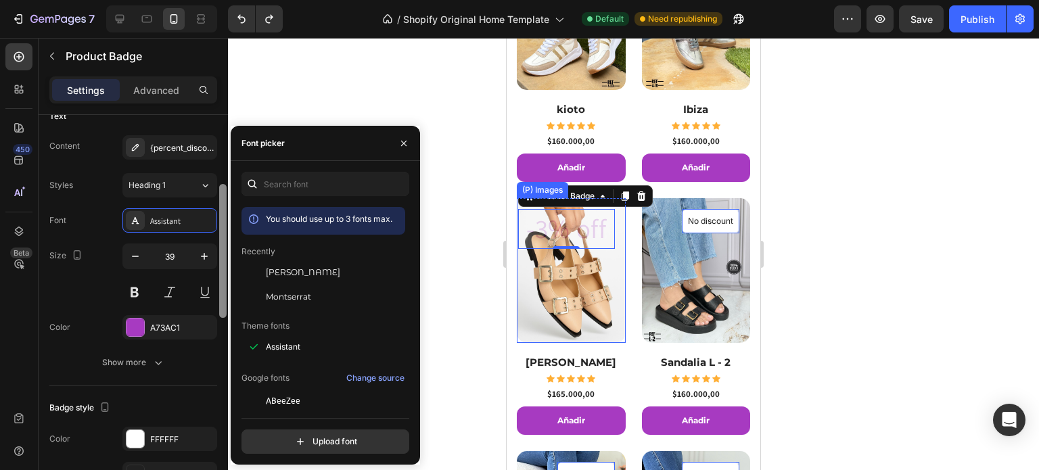
type input "12"
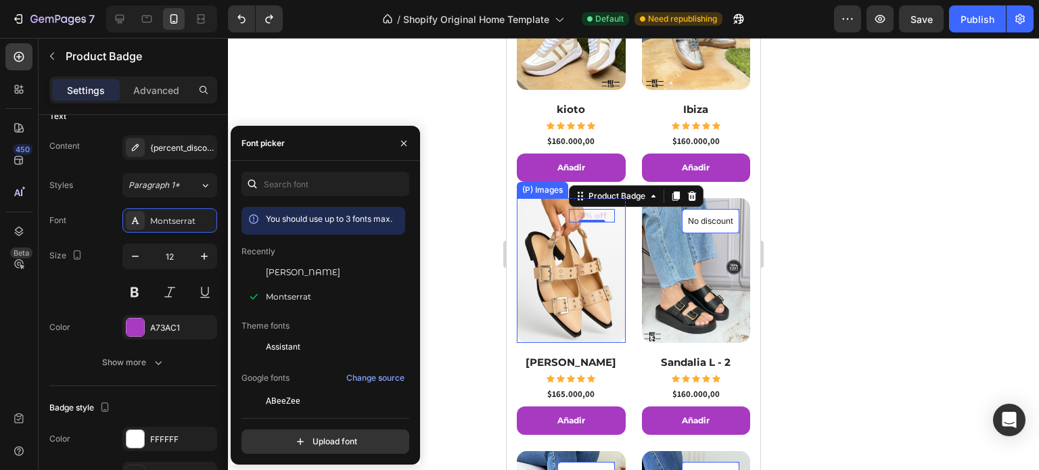
click at [429, 216] on div at bounding box center [633, 254] width 811 height 432
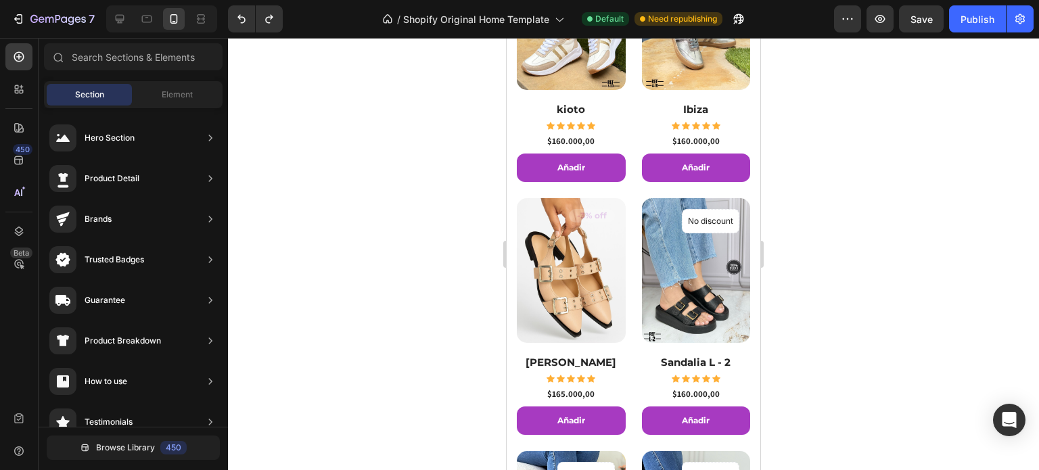
scroll to position [1164, 0]
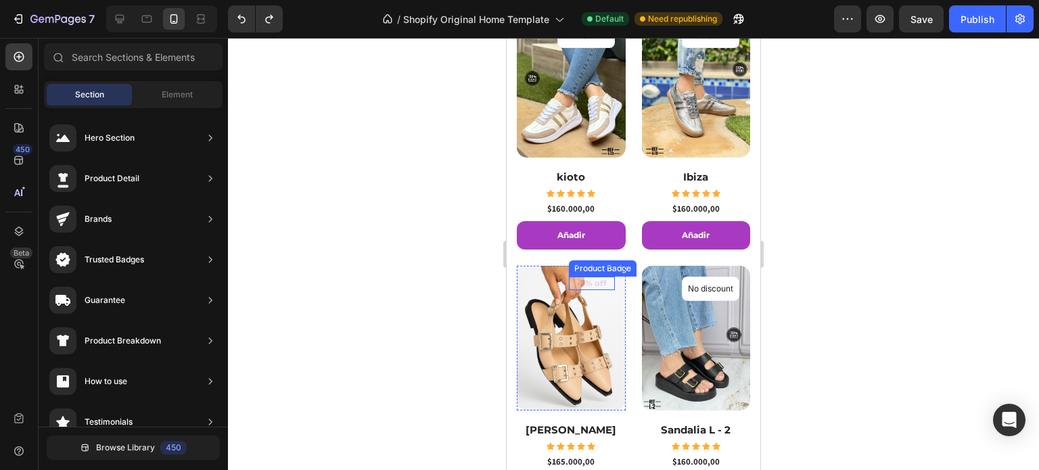
click at [583, 277] on pre "-3% off" at bounding box center [592, 284] width 46 height 14
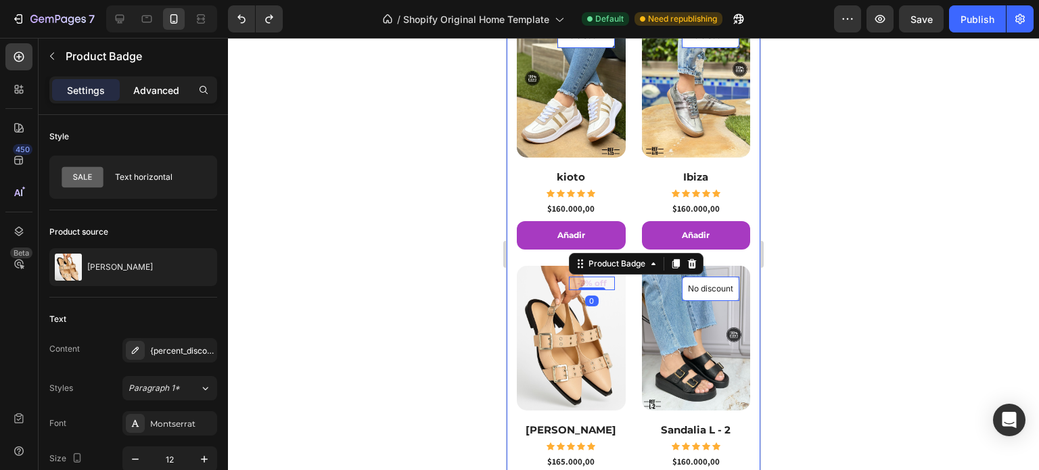
click at [160, 87] on p "Advanced" at bounding box center [156, 90] width 46 height 14
type input "16"
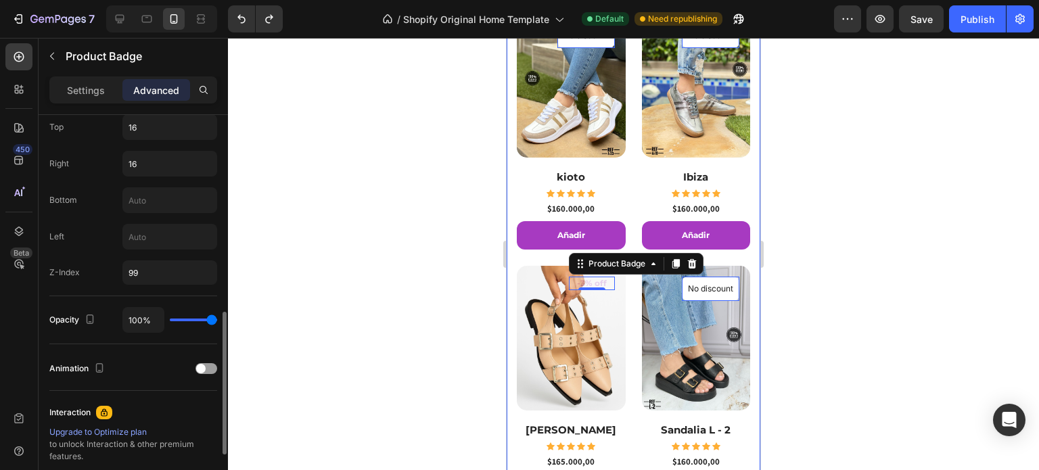
scroll to position [609, 0]
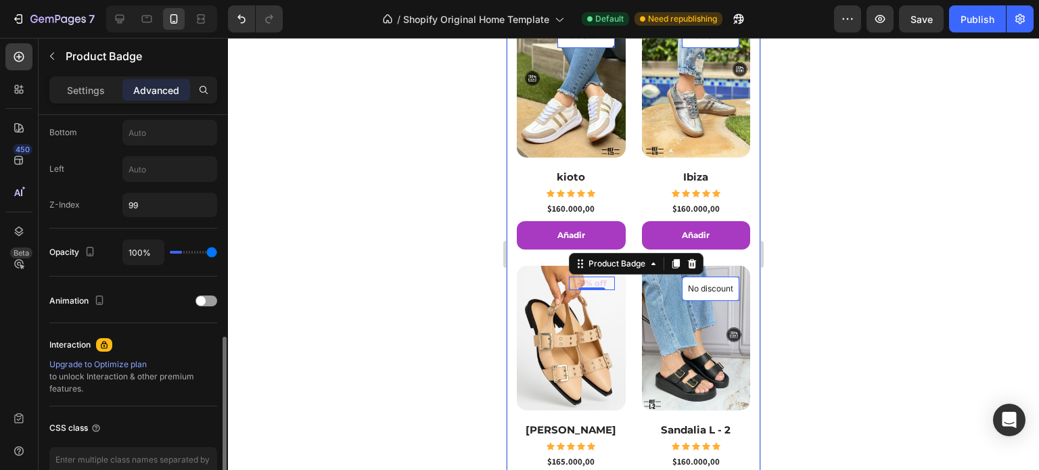
type input "11%"
type input "11"
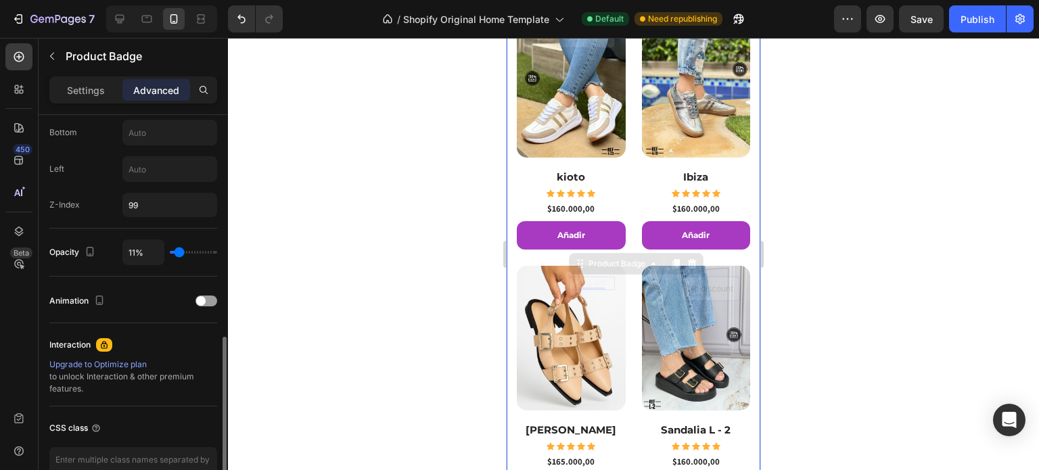
type input "0%"
type input "0"
type input "15%"
type input "15"
type input "91%"
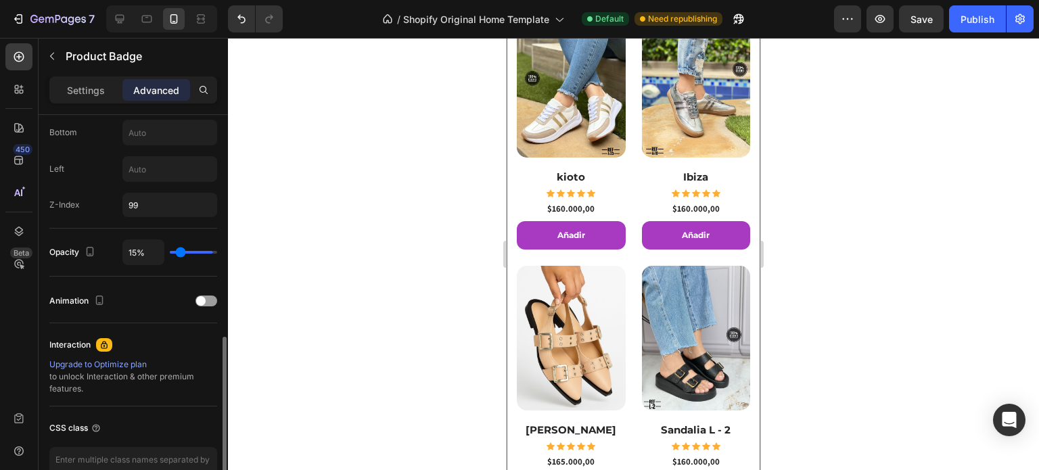
type input "91"
type input "98%"
type input "98"
type input "100%"
type input "100"
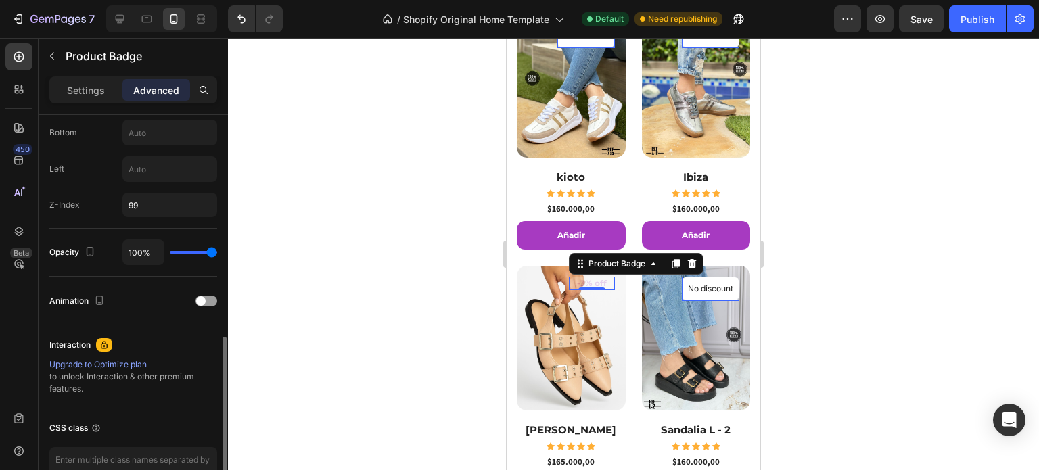
type input "82%"
type input "82"
type input "37%"
type input "37"
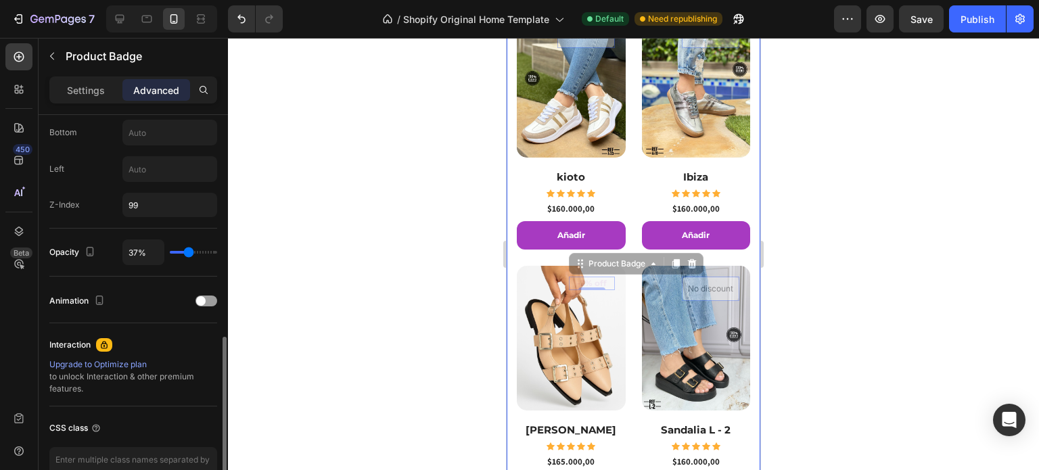
type input "40%"
type input "40"
type input "100%"
type input "100"
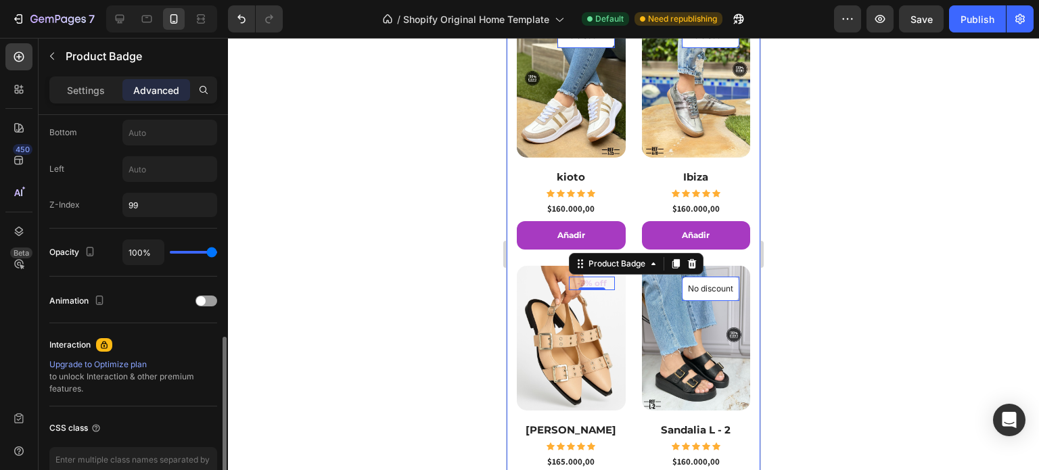
drag, startPoint x: 215, startPoint y: 250, endPoint x: 272, endPoint y: 268, distance: 60.1
click at [217, 254] on input "range" at bounding box center [193, 252] width 47 height 3
click at [146, 202] on input "99" at bounding box center [169, 205] width 95 height 24
click at [175, 205] on input "number" at bounding box center [169, 205] width 95 height 24
type input "99"
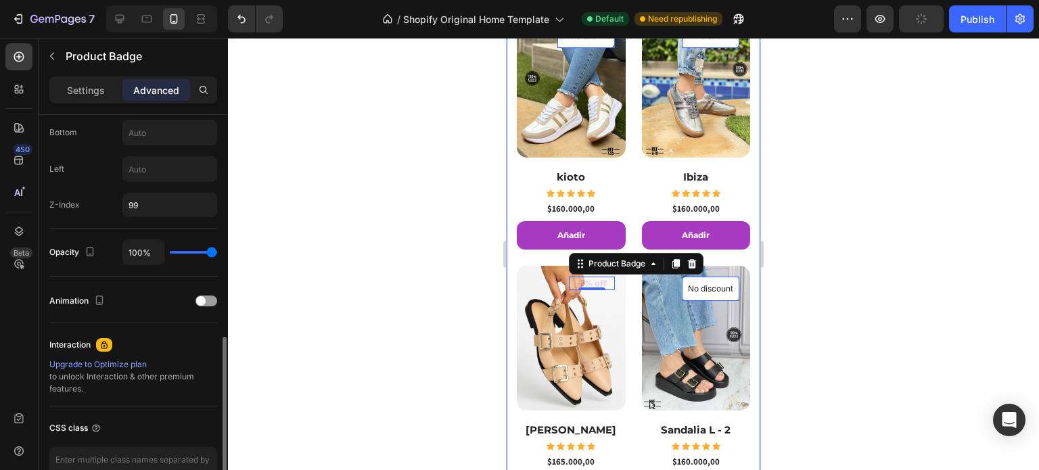
click at [109, 260] on div "Opacity 100%" at bounding box center [133, 252] width 168 height 26
click at [209, 297] on div at bounding box center [206, 300] width 22 height 11
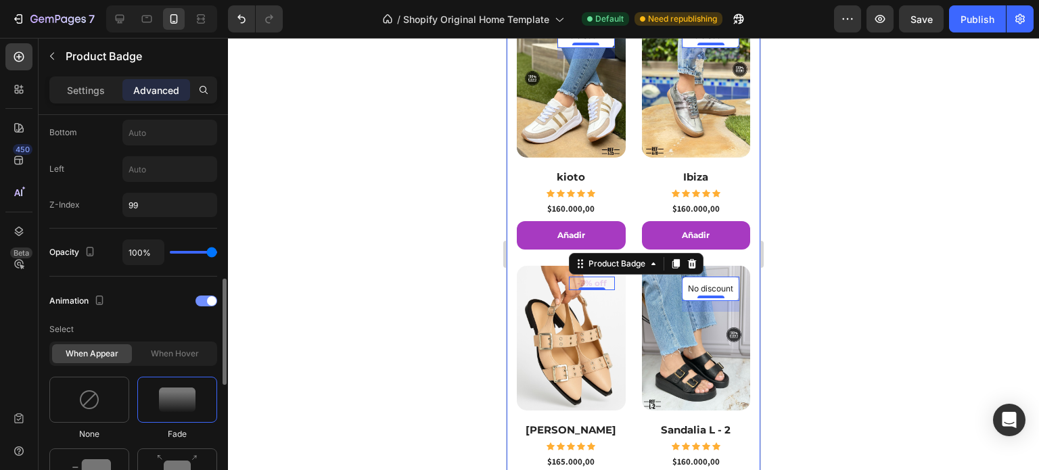
click at [209, 297] on span at bounding box center [211, 300] width 9 height 9
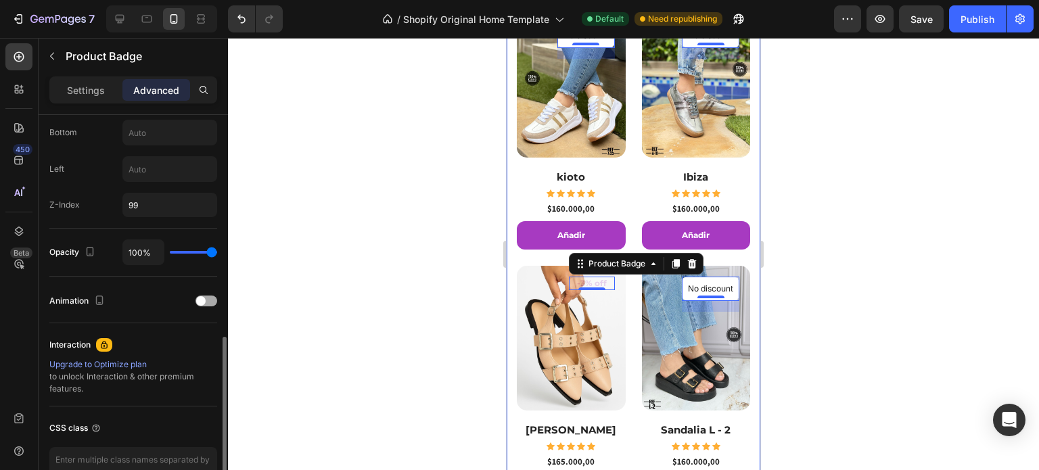
click at [209, 297] on div at bounding box center [206, 300] width 22 height 11
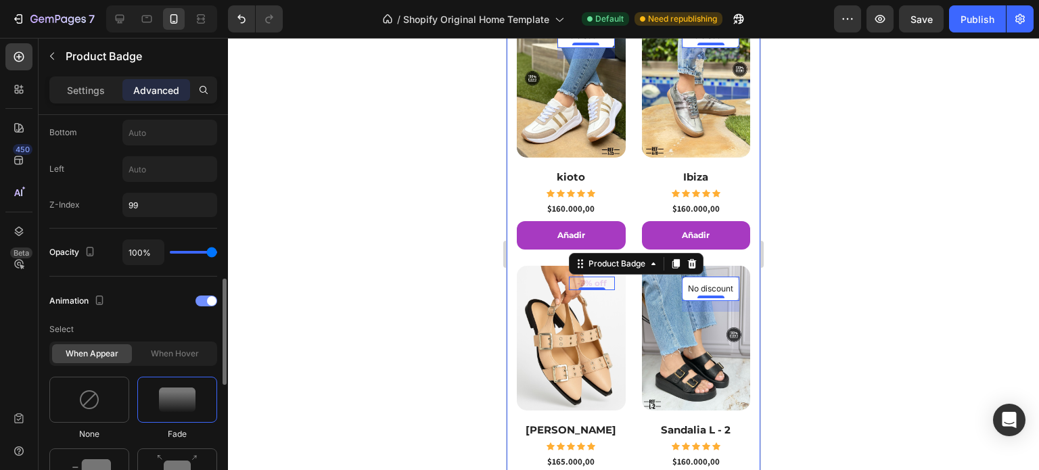
click at [209, 297] on span at bounding box center [211, 300] width 9 height 9
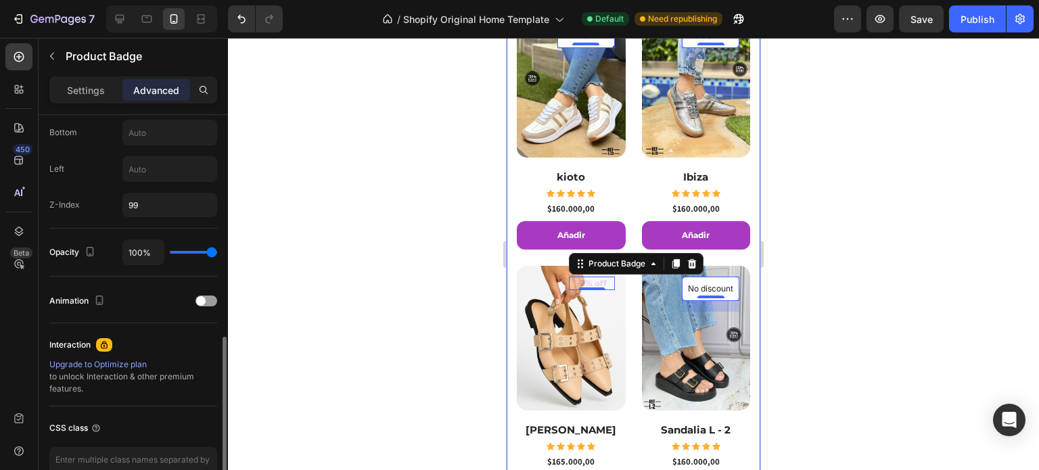
type input "74%"
type input "74"
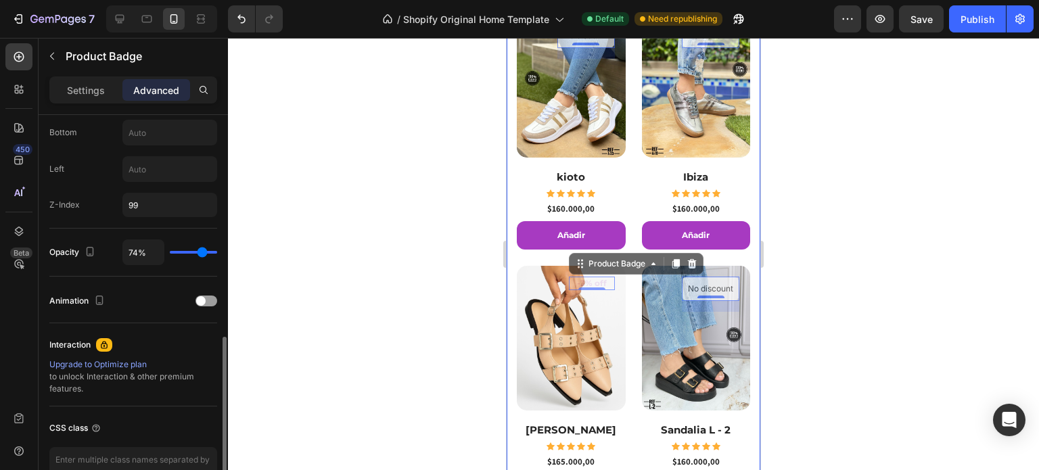
type input "64%"
type input "64"
type input "60%"
type input "60"
type input "54%"
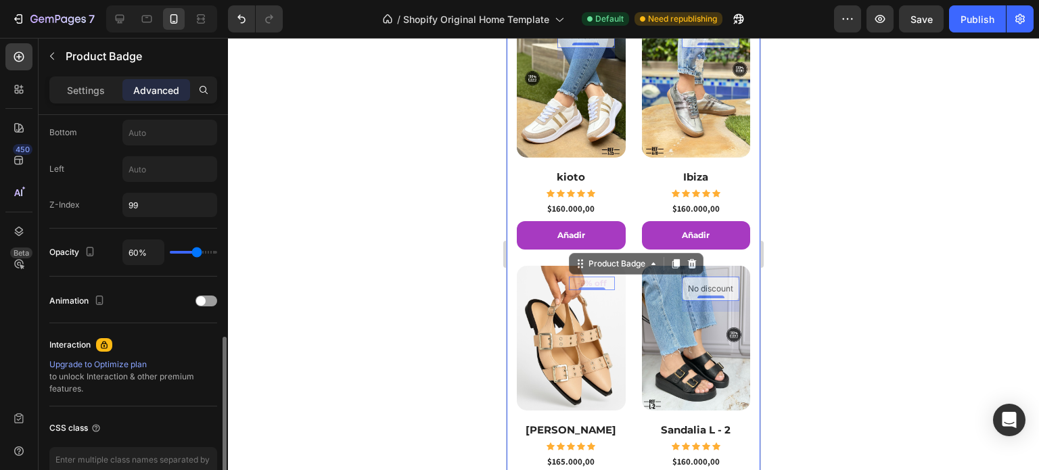
type input "54"
type input "51%"
type input "51"
type input "49%"
type input "49"
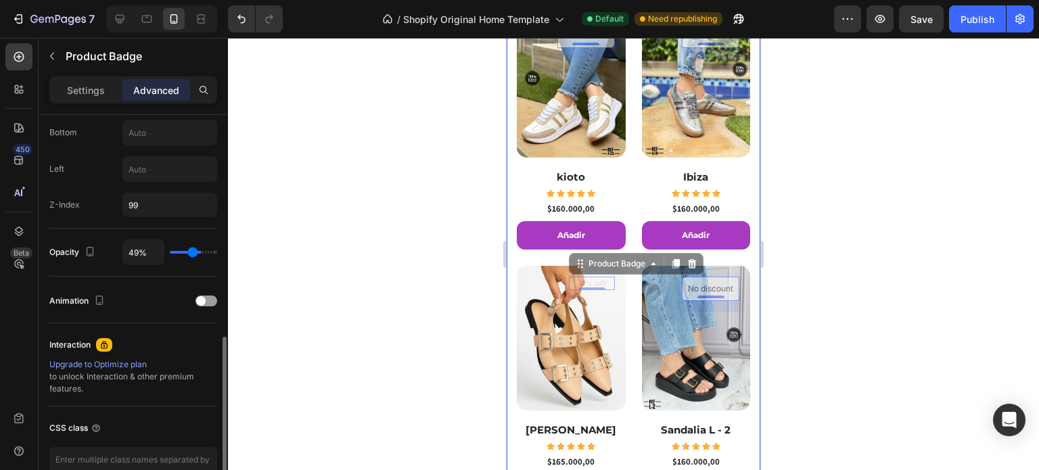
type input "48%"
type input "48"
type input "30%"
type input "30"
type input "29%"
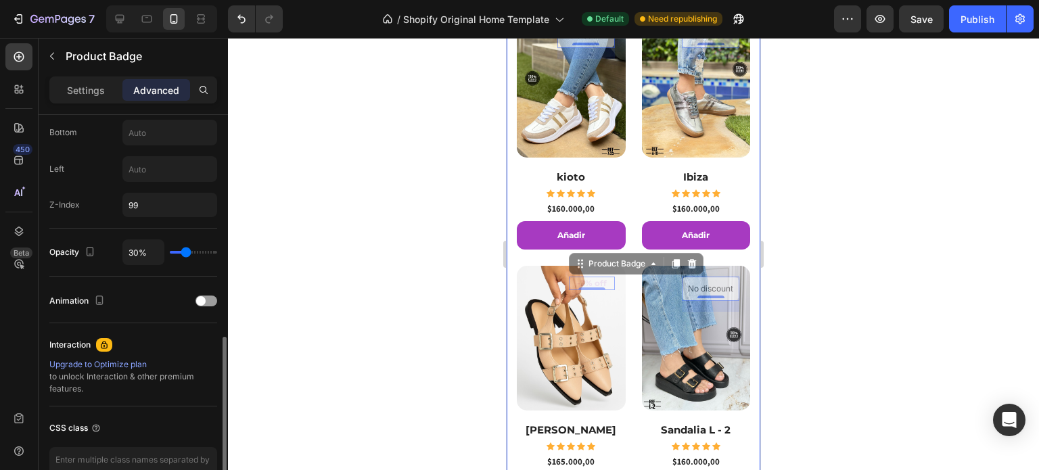
type input "29"
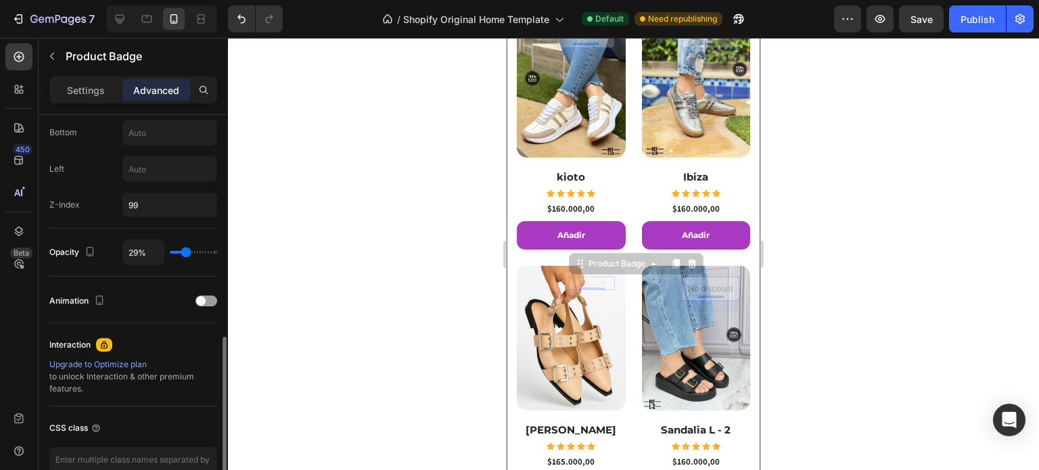
type input "23%"
type input "23"
type input "20%"
type input "20"
type input "94%"
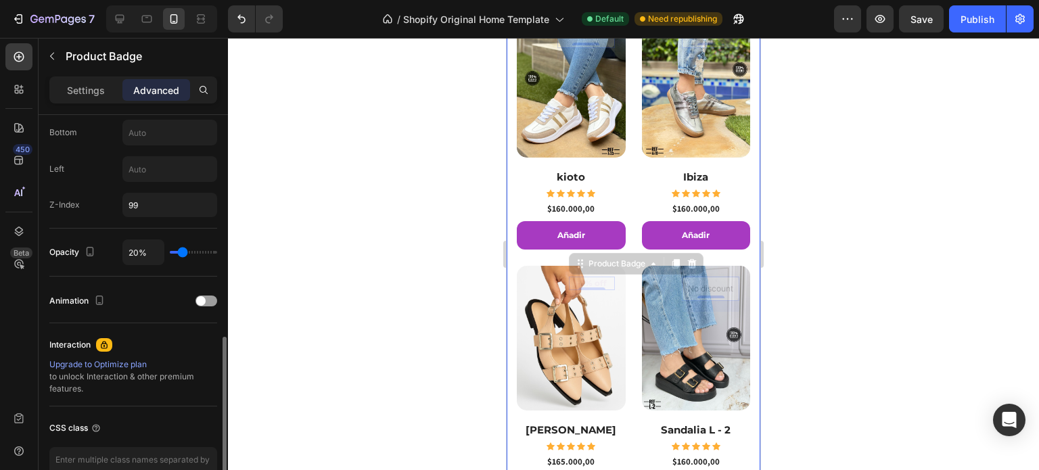
type input "94"
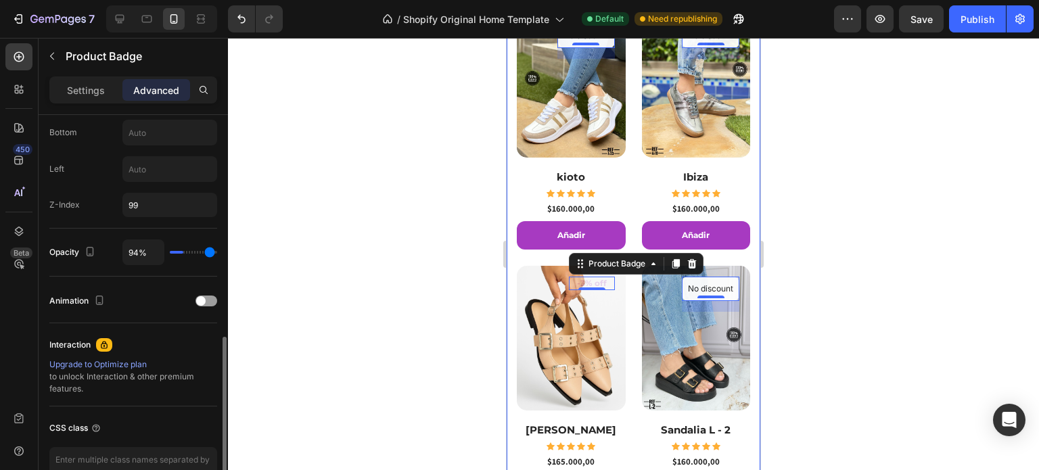
type input "100%"
type input "100"
drag, startPoint x: 209, startPoint y: 252, endPoint x: 228, endPoint y: 254, distance: 19.0
click at [217, 254] on input "range" at bounding box center [193, 252] width 47 height 3
click at [268, 230] on div at bounding box center [633, 254] width 811 height 432
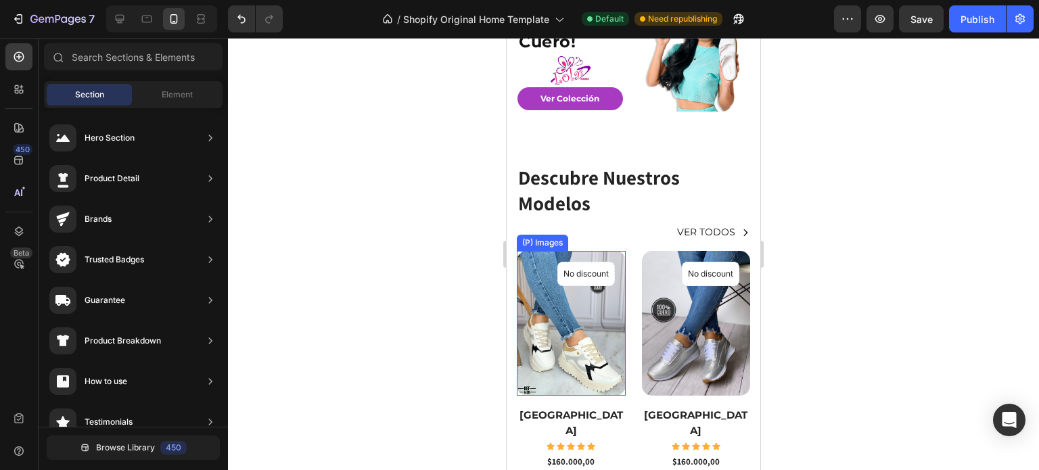
scroll to position [0, 0]
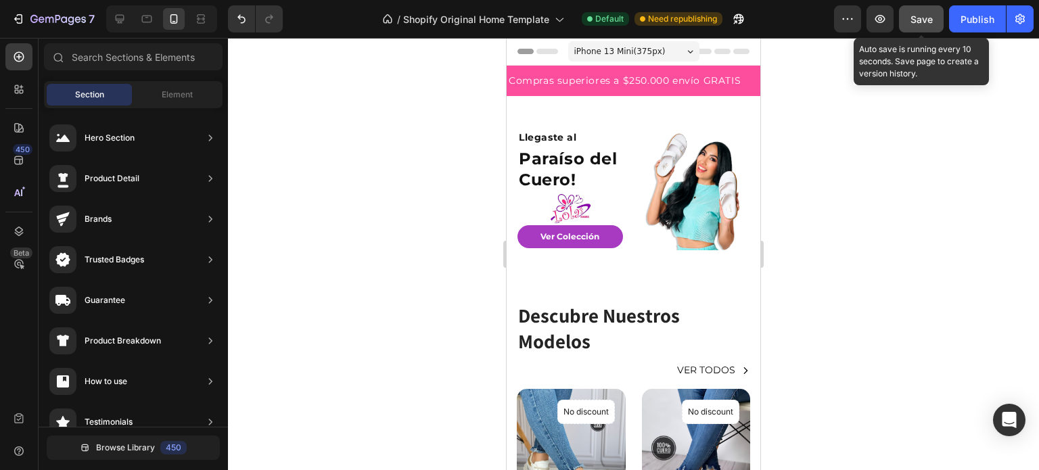
click at [916, 12] on div "Save" at bounding box center [921, 19] width 22 height 14
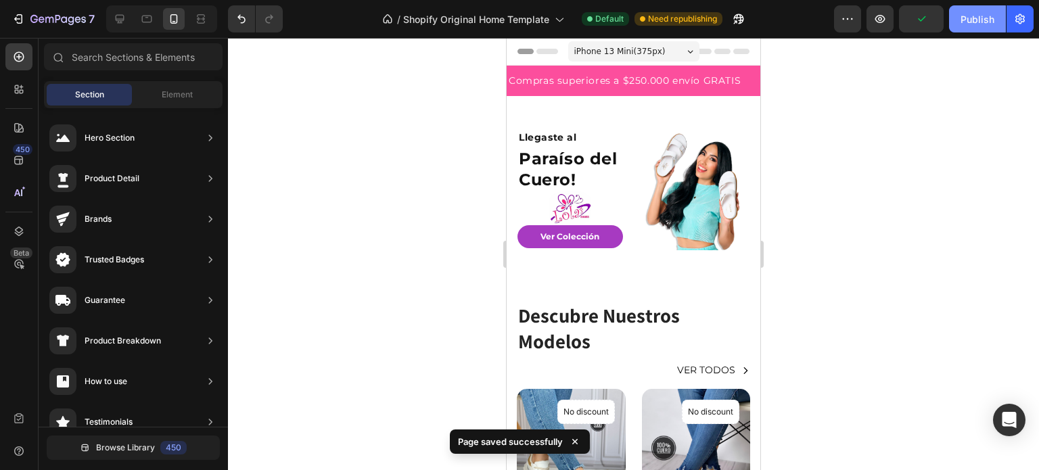
click at [967, 19] on div "Publish" at bounding box center [977, 19] width 34 height 14
